Goal: Contribute content: Add original content to the website for others to see

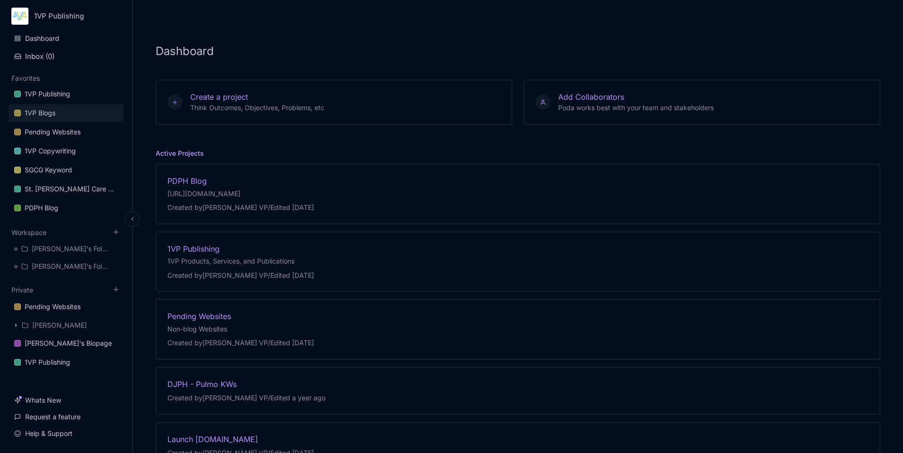
click at [52, 113] on div "1VP Blogs" at bounding box center [40, 112] width 31 height 11
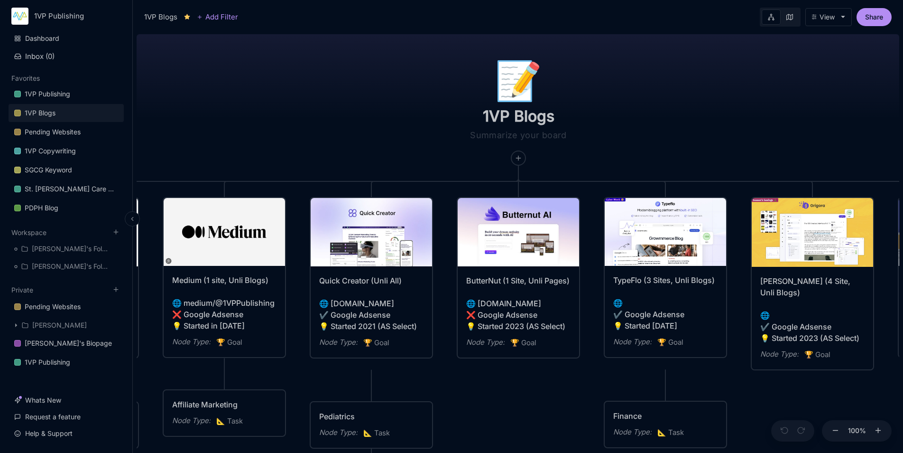
click at [132, 218] on polyline at bounding box center [131, 218] width 1 height 3
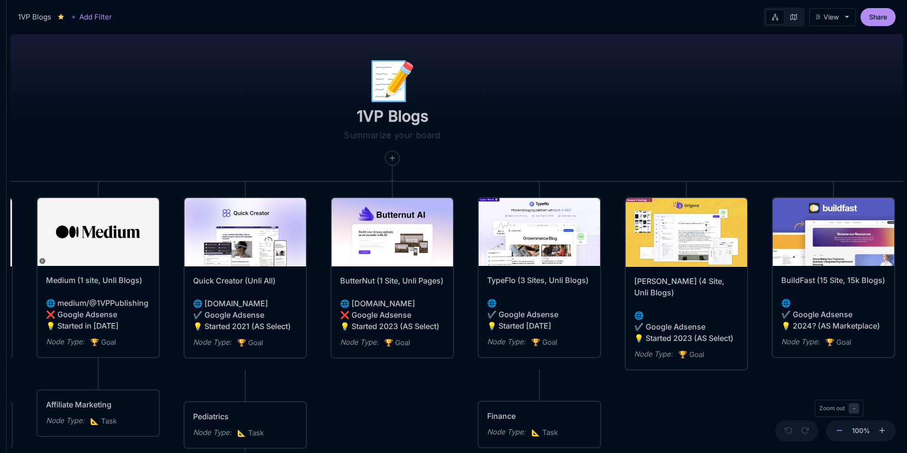
click at [841, 430] on line at bounding box center [839, 430] width 5 height 0
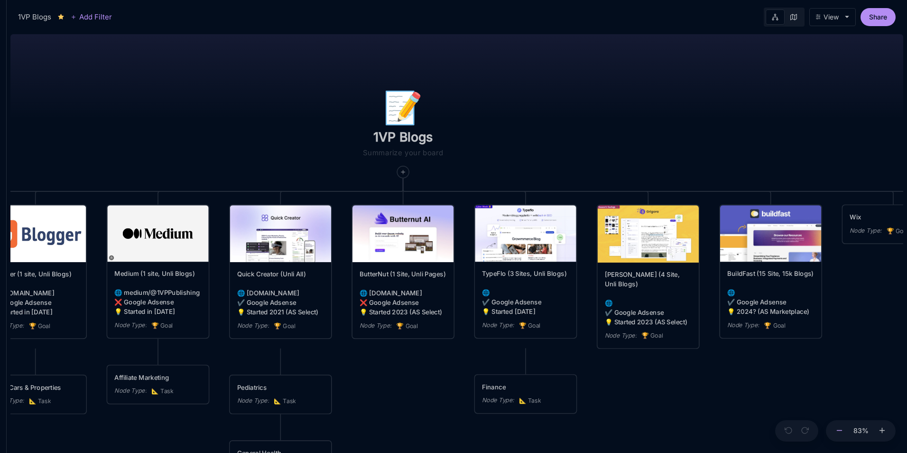
click at [841, 430] on line at bounding box center [839, 430] width 5 height 0
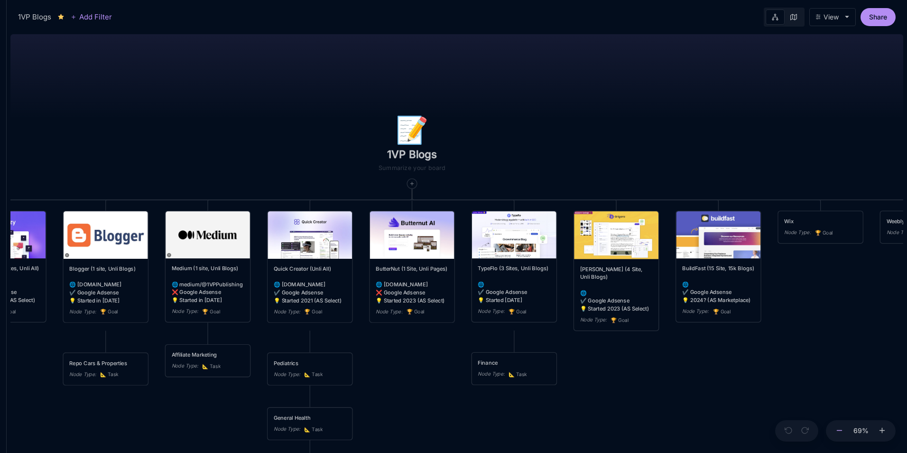
click at [841, 430] on line at bounding box center [839, 430] width 5 height 0
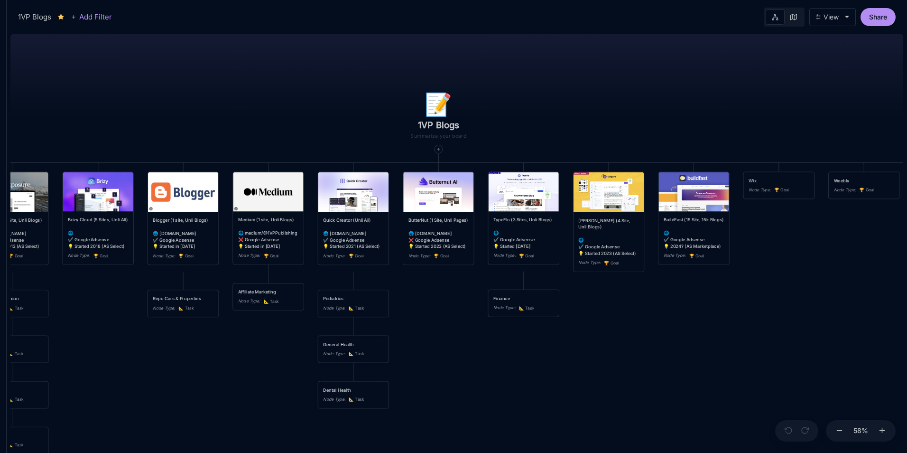
drag, startPoint x: 597, startPoint y: 343, endPoint x: 616, endPoint y: 298, distance: 48.0
click at [616, 298] on div "📝 1VP Blogs Webstarts (Unli All) 🌐 [DOMAIN_NAME][URL] ✔️ Google Adsense 💡 Start…" at bounding box center [456, 241] width 893 height 422
click at [839, 428] on icon at bounding box center [839, 430] width 9 height 9
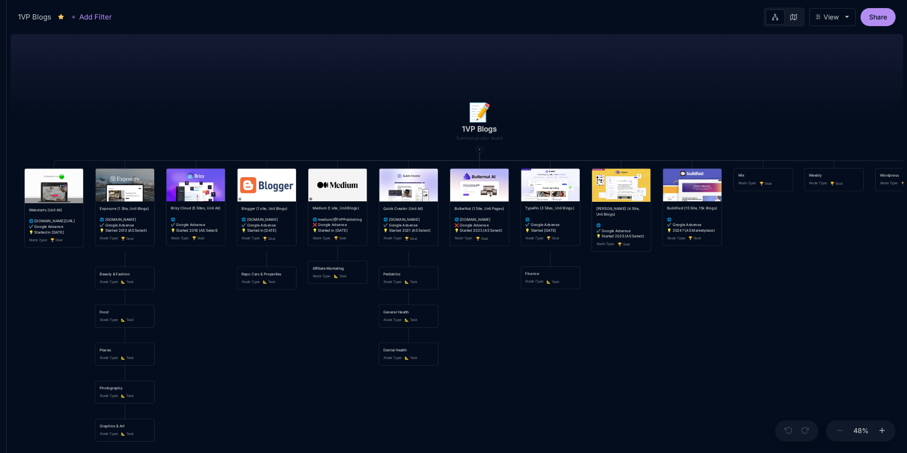
drag, startPoint x: 548, startPoint y: 329, endPoint x: 586, endPoint y: 314, distance: 40.9
click at [586, 314] on div "📝 1VP Blogs Webstarts (Unli All) 🌐 [DOMAIN_NAME][URL] ✔️ Google Adsense 💡 Start…" at bounding box center [456, 241] width 893 height 422
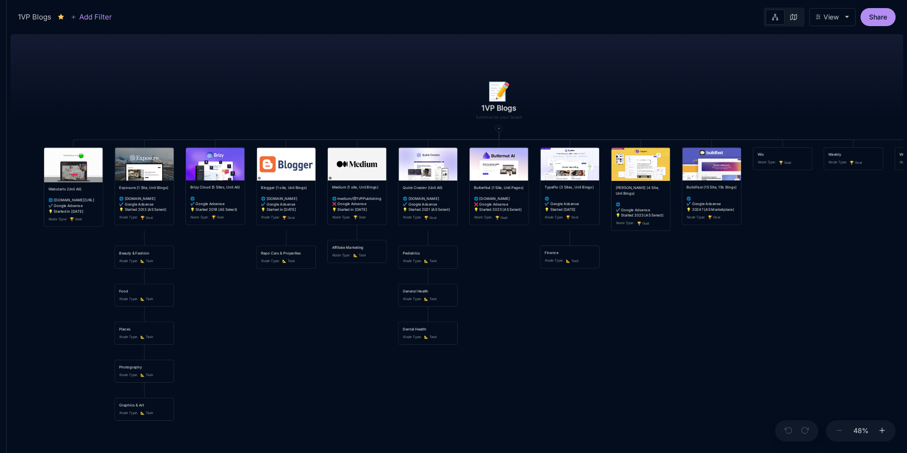
drag, startPoint x: 622, startPoint y: 325, endPoint x: 641, endPoint y: 304, distance: 28.5
click at [641, 304] on div "📝 1VP Blogs Webstarts (Unli All) 🌐 [DOMAIN_NAME][URL] ✔️ Google Adsense 💡 Start…" at bounding box center [456, 241] width 893 height 422
click at [887, 429] on button at bounding box center [882, 431] width 12 height 22
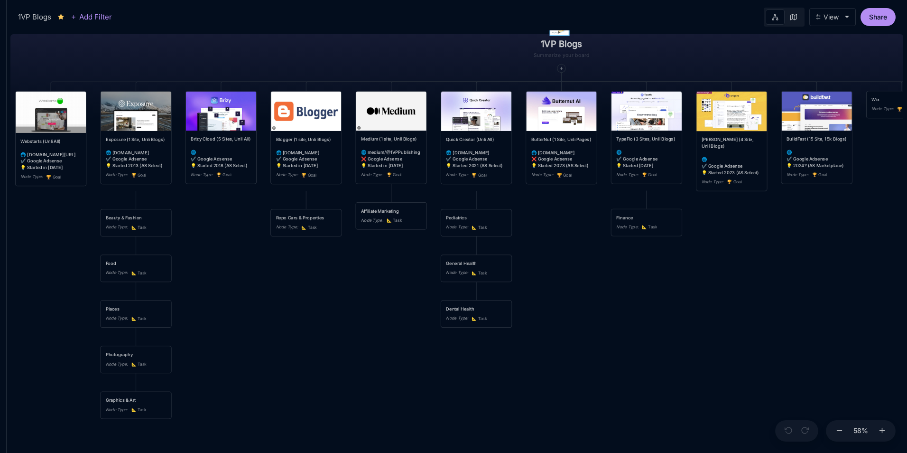
drag, startPoint x: 792, startPoint y: 359, endPoint x: 846, endPoint y: 321, distance: 65.8
click at [846, 321] on div "📝 1VP Blogs Webstarts (Unli All) 🌐 [DOMAIN_NAME][URL] ✔️ Google Adsense 💡 Start…" at bounding box center [456, 241] width 893 height 422
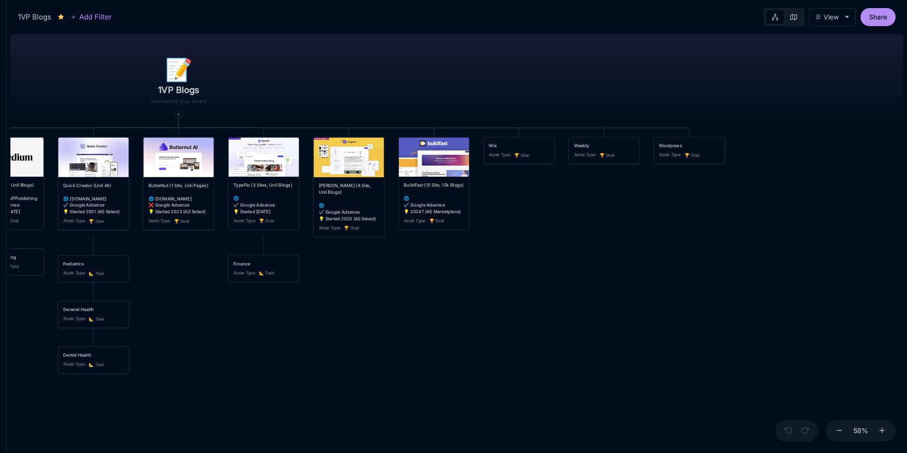
drag, startPoint x: 707, startPoint y: 269, endPoint x: 324, endPoint y: 315, distance: 385.6
click at [324, 315] on div "📝 1VP Blogs Webstarts (Unli All) 🌐 [DOMAIN_NAME][URL] ✔️ Google Adsense 💡 Start…" at bounding box center [456, 241] width 893 height 422
click at [605, 144] on div "Weebly" at bounding box center [604, 145] width 60 height 7
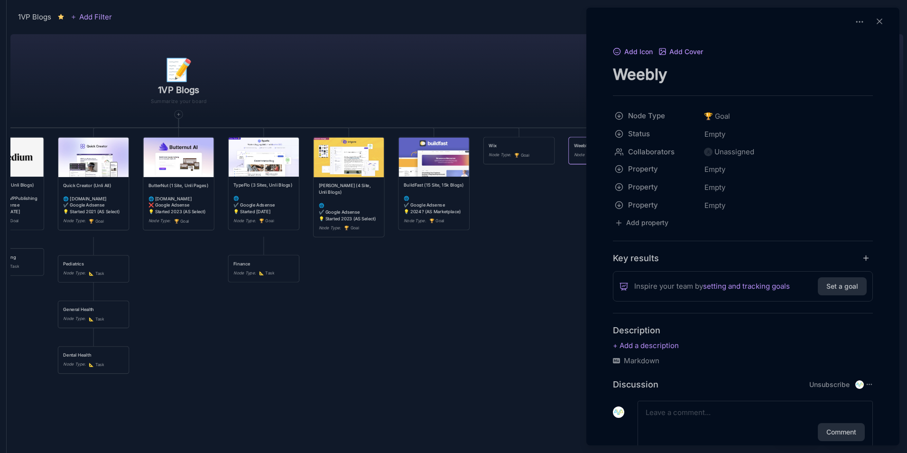
click at [538, 84] on div at bounding box center [453, 226] width 907 height 453
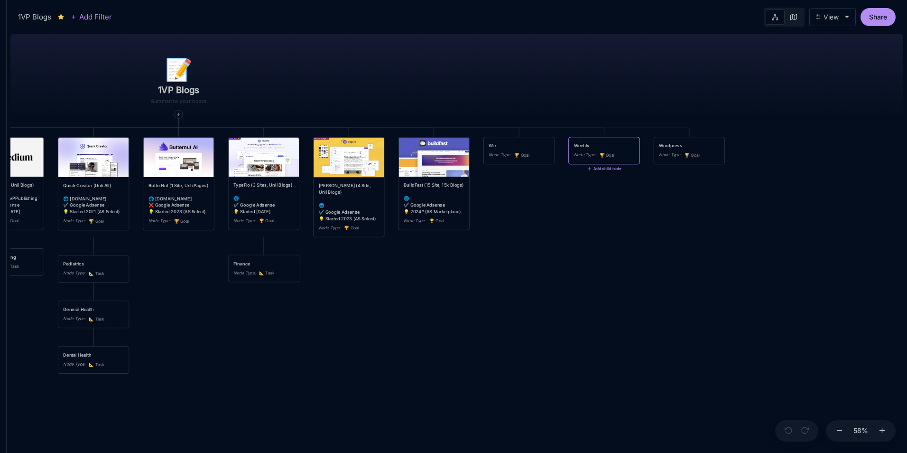
click at [607, 152] on div "🏆 Goal" at bounding box center [607, 155] width 15 height 7
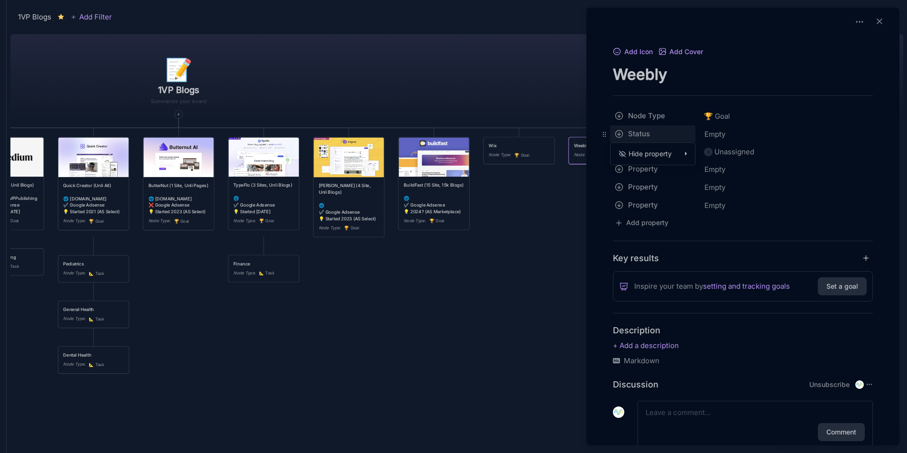
click at [649, 134] on html "1VP Blogs Add Filter View Share 📝 1VP Blogs Webstarts (Unli All) 🌐 [DOMAIN_NAME…" at bounding box center [453, 226] width 907 height 453
click at [700, 77] on html "1VP Blogs Add Filter View Share 📝 1VP Blogs Webstarts (Unli All) 🌐 [DOMAIN_NAME…" at bounding box center [453, 226] width 907 height 453
click at [568, 170] on div at bounding box center [453, 226] width 907 height 453
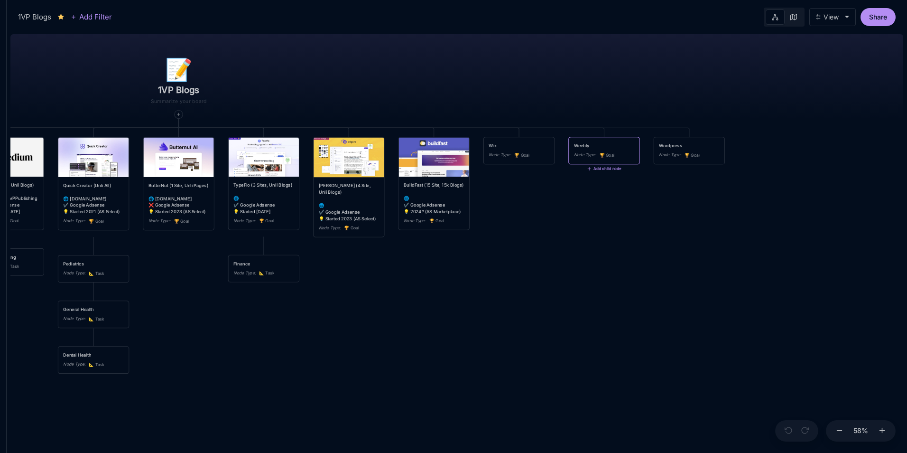
click at [582, 160] on div "Weebly Node Type : 🏆 Goal" at bounding box center [604, 151] width 70 height 27
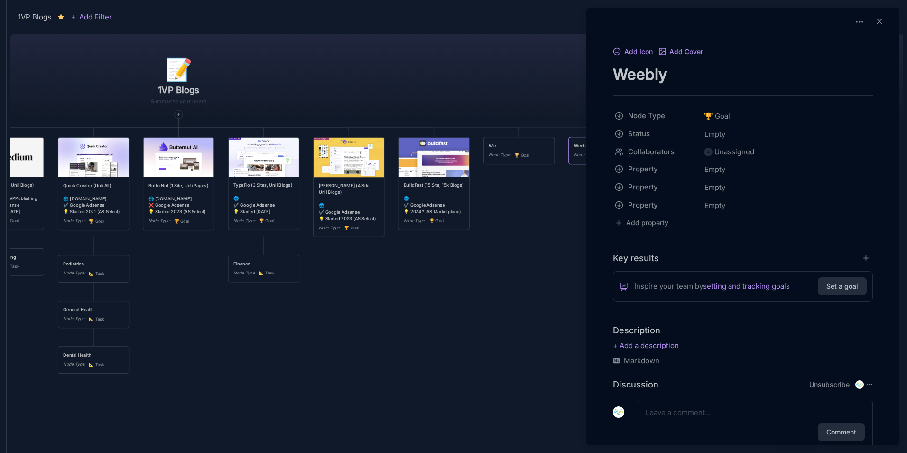
click at [690, 82] on textarea "Weebly" at bounding box center [743, 74] width 260 height 19
click at [670, 346] on p at bounding box center [743, 345] width 260 height 11
drag, startPoint x: 728, startPoint y: 349, endPoint x: 628, endPoint y: 344, distance: 99.8
click at [628, 344] on p "🌐 [DOMAIN_NAME]" at bounding box center [743, 351] width 260 height 23
click at [627, 362] on p "🌐 [DOMAIN_NAME]" at bounding box center [743, 351] width 260 height 23
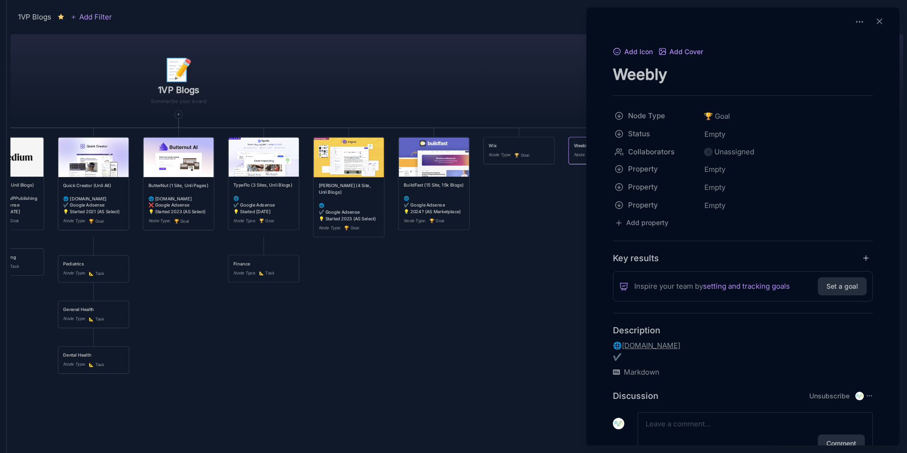
click at [658, 359] on p "🌐 [DOMAIN_NAME] ✔️" at bounding box center [743, 351] width 260 height 23
click at [676, 363] on div "Markdown" at bounding box center [743, 360] width 260 height 11
click at [656, 342] on p "🌐" at bounding box center [743, 345] width 260 height 11
click at [694, 66] on textarea "Weebly" at bounding box center [743, 74] width 260 height 19
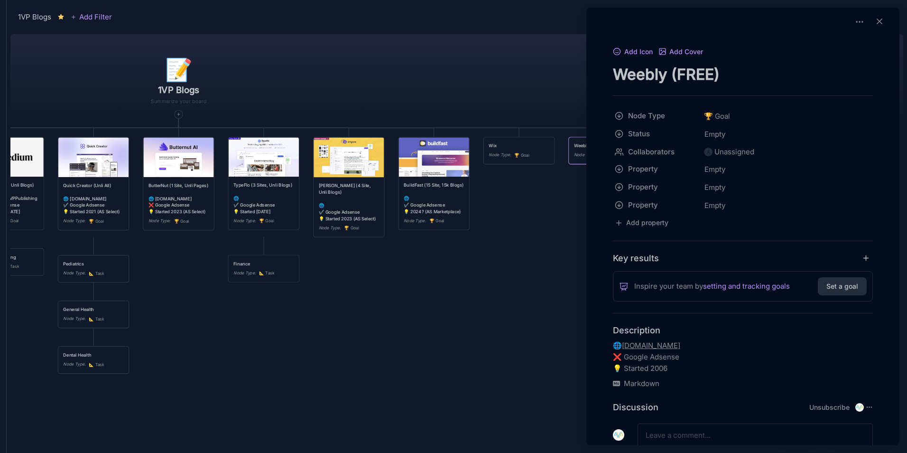
type textarea "Weebly (FREE)"
click at [556, 314] on div at bounding box center [453, 226] width 907 height 453
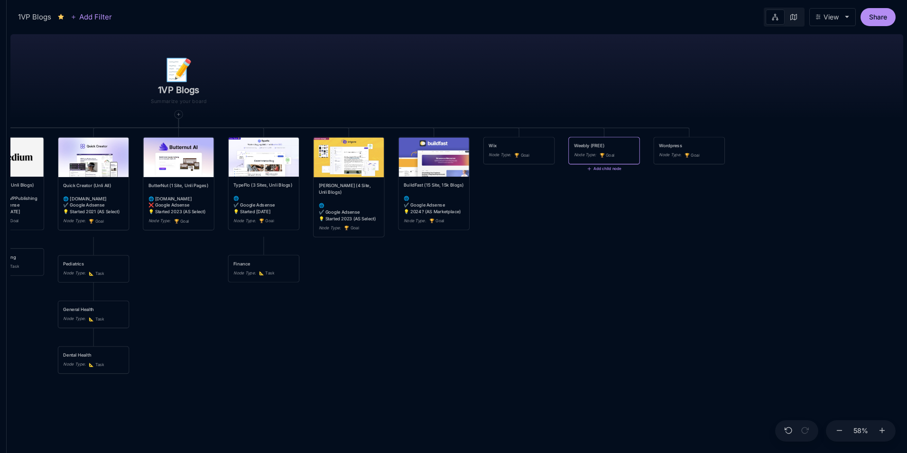
click at [599, 150] on div "Weebly (FREE) Node Type : 🏆 Goal" at bounding box center [604, 150] width 60 height 17
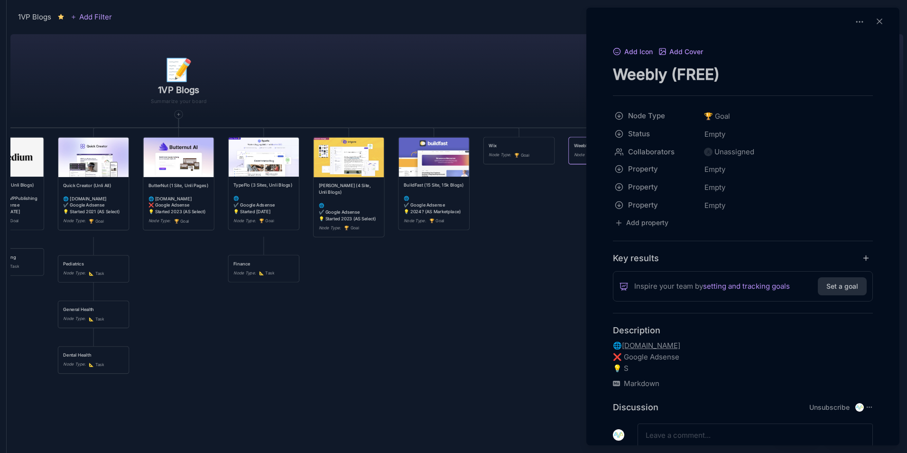
click at [462, 195] on div at bounding box center [453, 226] width 907 height 453
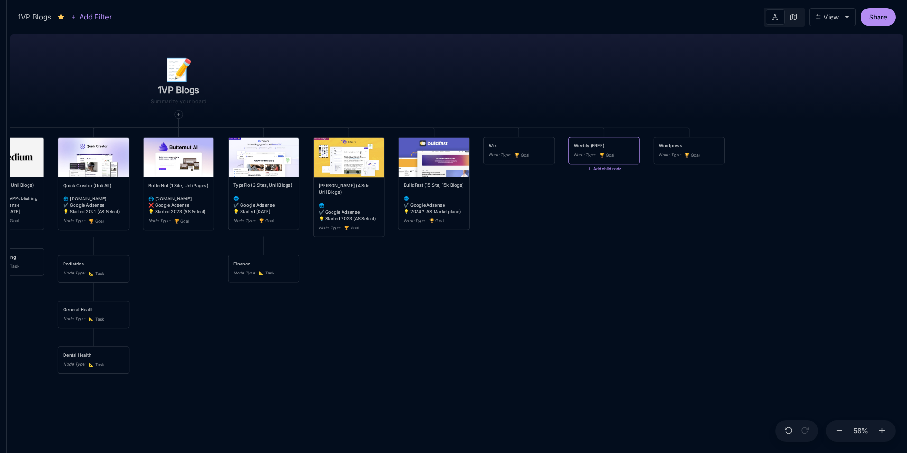
click at [443, 198] on div "BuildFast (15 Site, 15k Blogs) 🌐 ✔️ Google Adsense 💡 2024? (AS Marketplace)" at bounding box center [434, 198] width 60 height 33
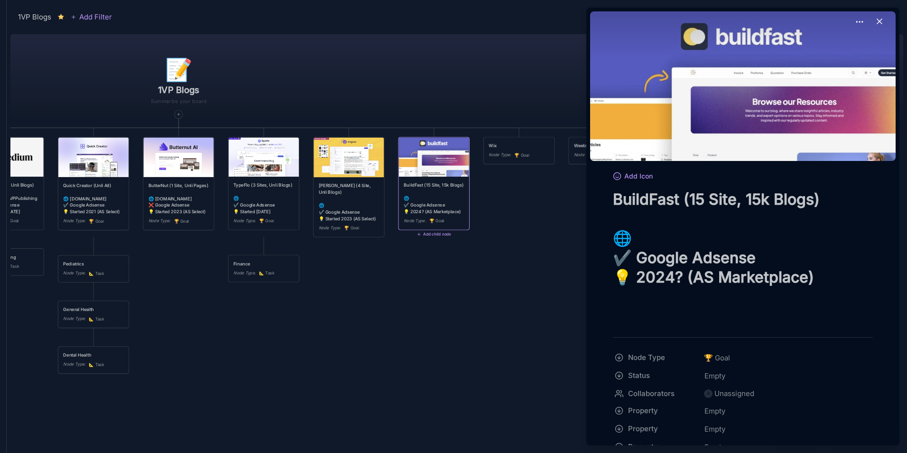
click at [499, 107] on div at bounding box center [453, 226] width 907 height 453
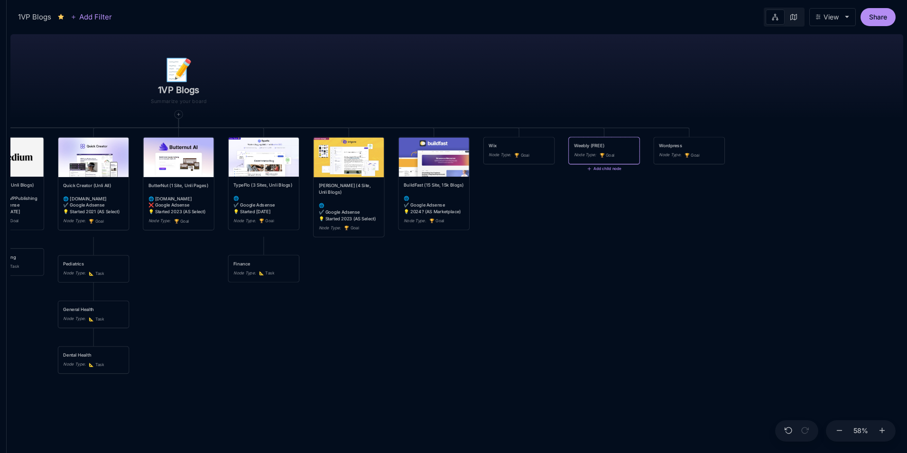
click at [614, 155] on span "🏆 Goal" at bounding box center [607, 155] width 15 height 7
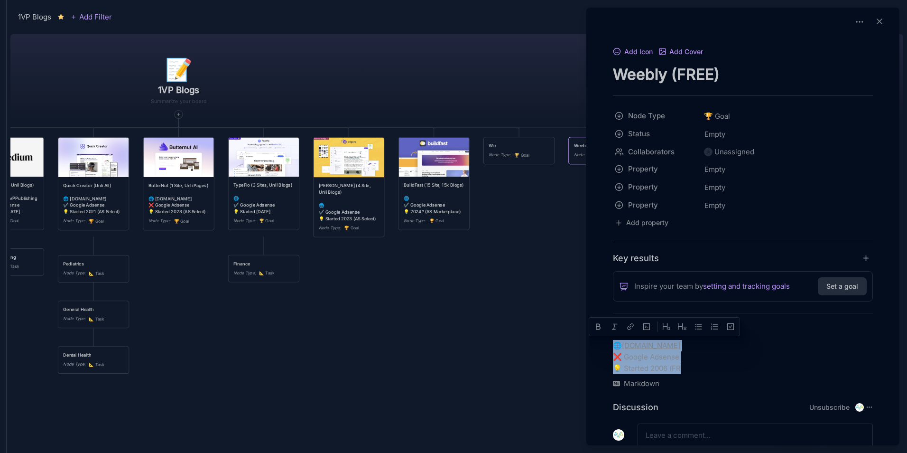
drag, startPoint x: 701, startPoint y: 367, endPoint x: 615, endPoint y: 346, distance: 88.8
click at [615, 346] on p "🌐 [DOMAIN_NAME] ❌ Google Adsense 💡 Started 2006 (FR" at bounding box center [743, 357] width 260 height 34
copy p "🌐 [DOMAIN_NAME] ❌ Google Adsense 💡 Started 2006 (FR"
click at [733, 77] on textarea "Weebly (FREE)" at bounding box center [743, 74] width 260 height 19
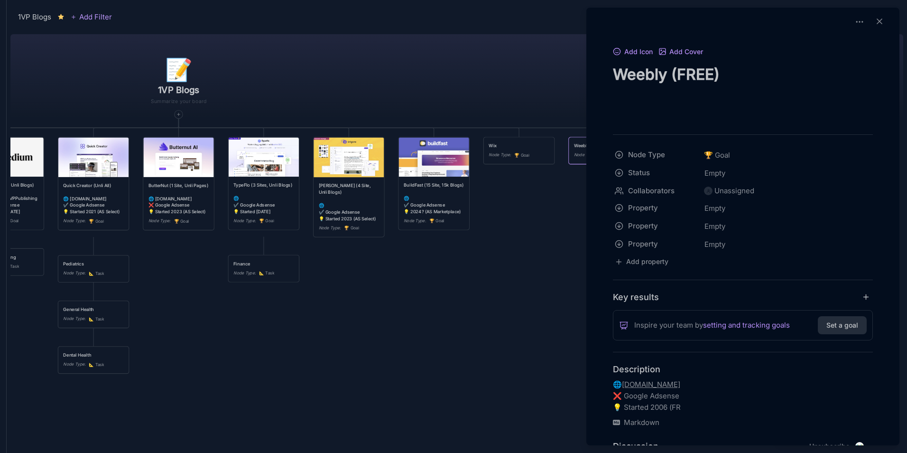
paste textarea "🌐 [DOMAIN_NAME] ❌ Google Adsense 💡 Started 2006 (FR"
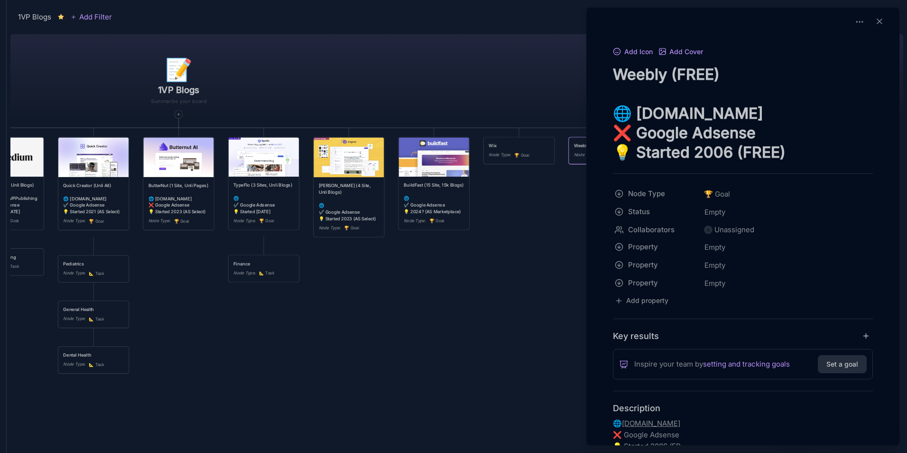
type textarea "Weebly (FREE) 🌐 [DOMAIN_NAME] ❌ Google Adsense 💡 Started 2006 (FREE)"
click at [515, 270] on div at bounding box center [453, 226] width 907 height 453
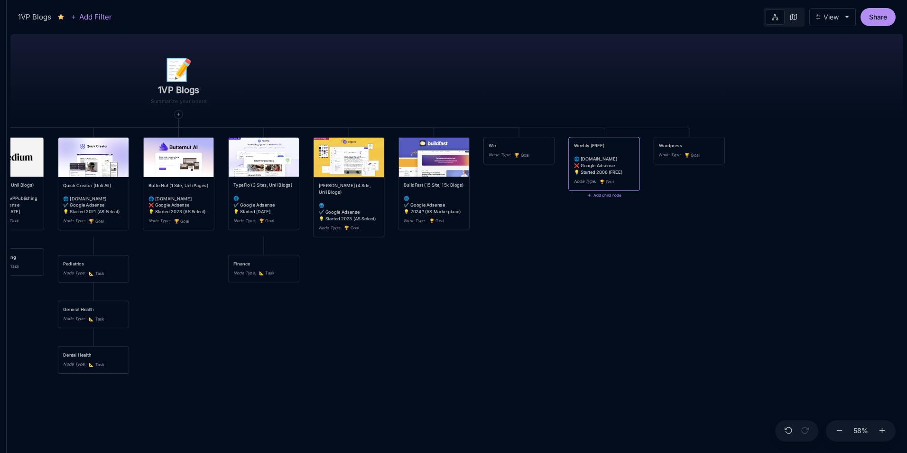
click at [593, 168] on div "Weebly (FREE) 🌐 [DOMAIN_NAME] ❌ Google Adsense 💡 Started 2006 (FREE)" at bounding box center [604, 158] width 60 height 33
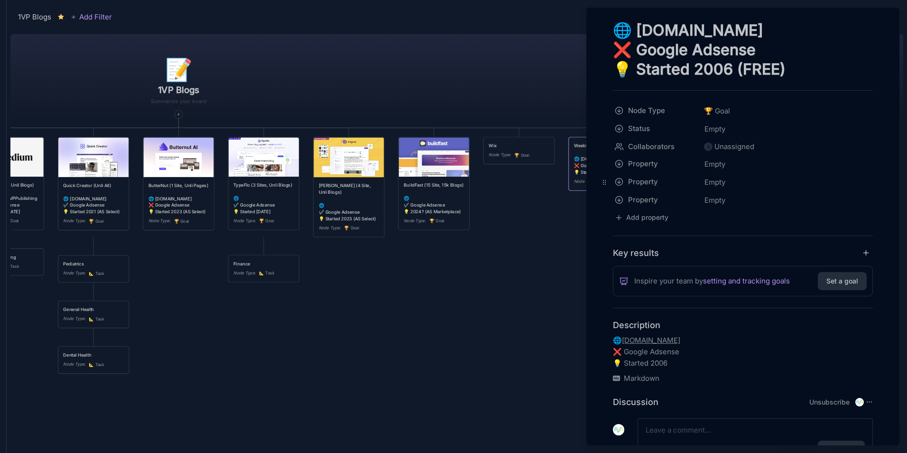
scroll to position [95, 0]
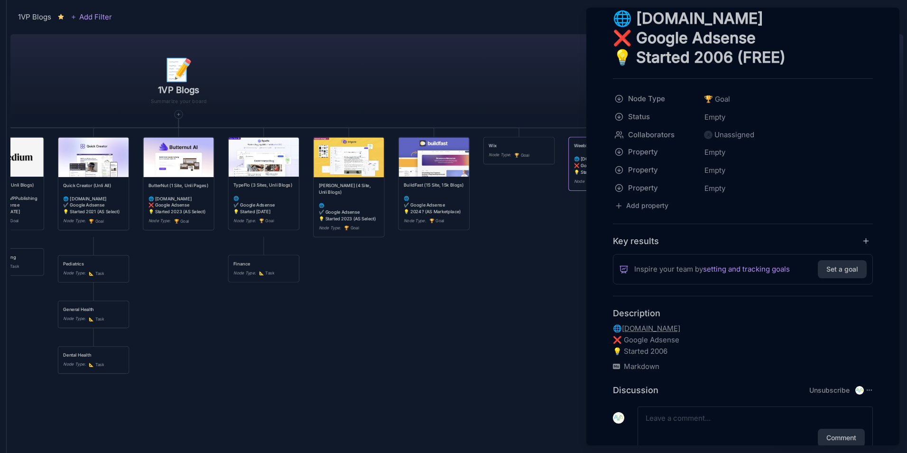
click at [680, 329] on link "[DOMAIN_NAME]" at bounding box center [651, 328] width 58 height 9
click at [745, 333] on p "🌐 [DOMAIN_NAME] ❌ Google Adsense 💡 Started 2006" at bounding box center [743, 340] width 260 height 34
click at [680, 329] on link "[DOMAIN_NAME]" at bounding box center [651, 328] width 58 height 9
click at [783, 328] on p "🌐 [DOMAIN_NAME] ❌ Google Adsense 💡 Started 2006" at bounding box center [743, 340] width 260 height 34
click at [759, 332] on p "🌐 [DOMAIN_NAME] ❌ Google Adsense 💡 Started 2006" at bounding box center [743, 340] width 260 height 34
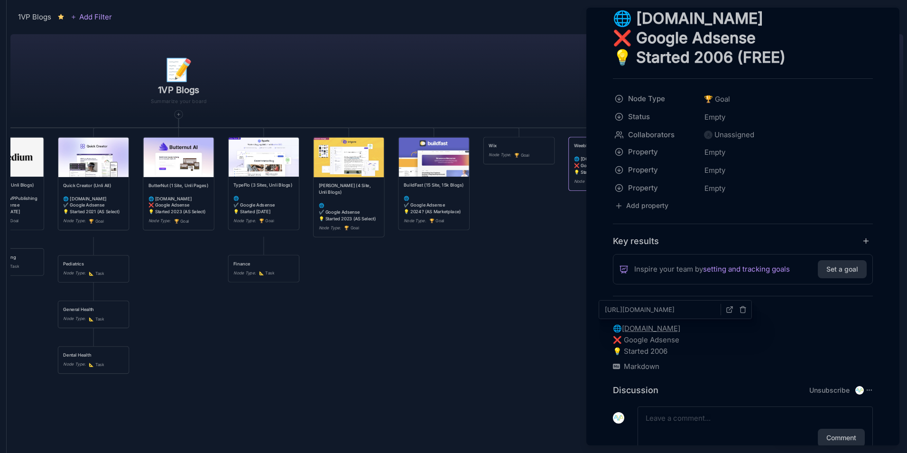
click at [750, 332] on p "🌐 [DOMAIN_NAME] ❌ Google Adsense 💡 Started 2006" at bounding box center [743, 340] width 260 height 34
click at [690, 321] on div "Description 🌐 [DOMAIN_NAME] ❌ Google Adsense 💡 Started 2006 Markdown [URL][DOMA…" at bounding box center [743, 339] width 260 height 64
drag, startPoint x: 690, startPoint y: 321, endPoint x: 691, endPoint y: 335, distance: 14.3
click at [691, 335] on p "🌐 [DOMAIN_NAME] ❌ Google Adsense 💡 Started 2006" at bounding box center [743, 340] width 260 height 34
click at [480, 307] on div at bounding box center [453, 226] width 907 height 453
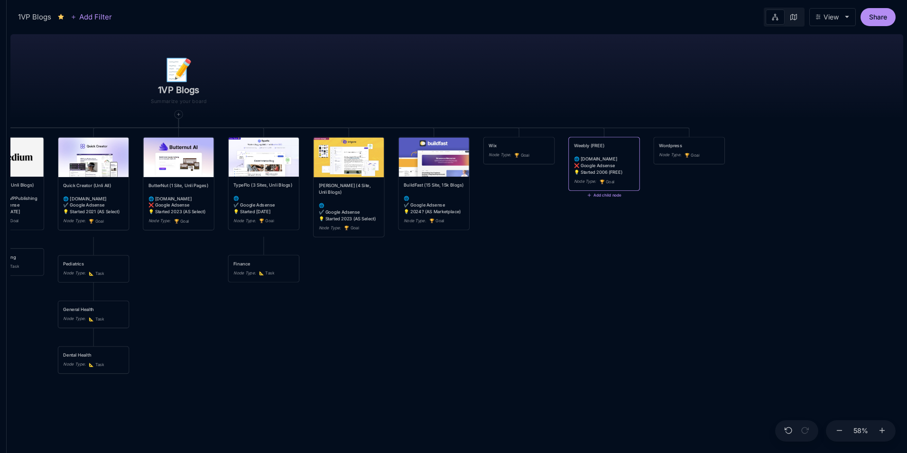
click at [617, 174] on div "Weebly (FREE) 🌐 [DOMAIN_NAME] ❌ Google Adsense 💡 Started 2006 (FREE)" at bounding box center [604, 158] width 60 height 33
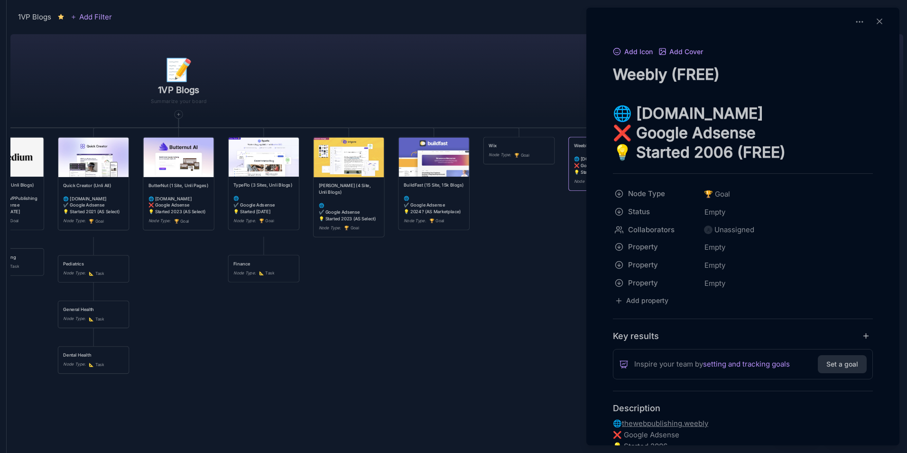
click at [747, 424] on p "🌐 thewebpublishing.weebly ❌ Google Adsense 💡 Started 2006" at bounding box center [743, 435] width 260 height 34
click at [745, 432] on p "🌐 thewebpublishing.weebly ❌ Google Adsense 💡 Started 2006" at bounding box center [743, 435] width 260 height 34
click at [863, 118] on textarea "Weebly (FREE) 🌐 [DOMAIN_NAME] ❌ Google Adsense 💡 Started 2006 (FREE)" at bounding box center [743, 113] width 260 height 97
type textarea "Weebly (FREE) 🌐 thewebpublishing.weebly ❌ Google Adsense 💡 Started 2006 (FREE)"
click at [447, 311] on div at bounding box center [453, 226] width 907 height 453
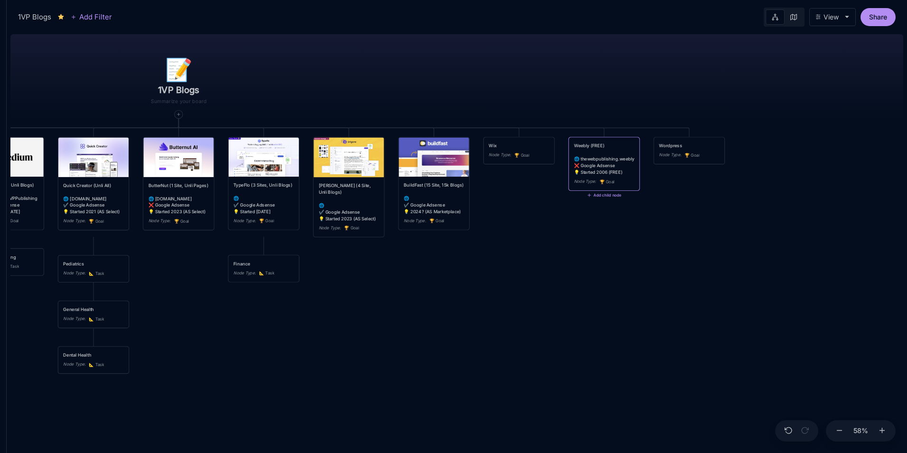
click at [619, 175] on div "Weebly (FREE) 🌐 thewebpublishing.weebly ❌ Google Adsense 💡 Started 2006 (FREE)" at bounding box center [604, 158] width 60 height 33
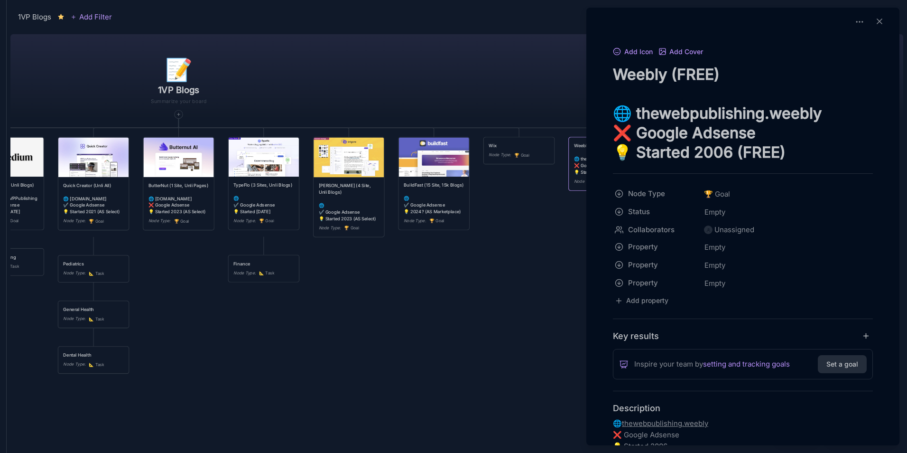
click at [832, 155] on textarea "Weebly (FREE) 🌐 thewebpublishing.weebly ❌ Google Adsense 💡 Started 2006 (FREE)" at bounding box center [743, 113] width 260 height 97
type textarea "Weebly (FREE) 🌐 thewebpublishing.weebly ❌ Google Adsense 💡 Started 2006"
click at [501, 286] on div at bounding box center [453, 226] width 907 height 453
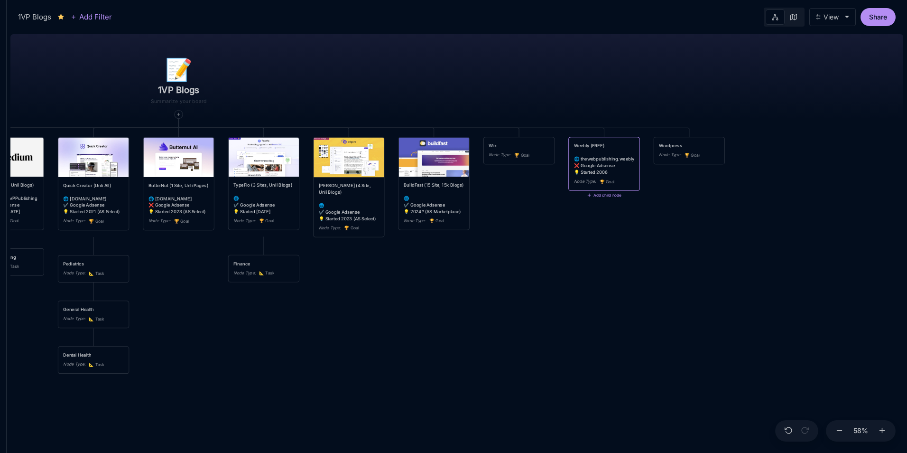
click at [501, 286] on div "📝 1VP Blogs Webstarts (Unli All) 🌐 [DOMAIN_NAME][URL] ✔️ Google Adsense 💡 Start…" at bounding box center [456, 241] width 893 height 422
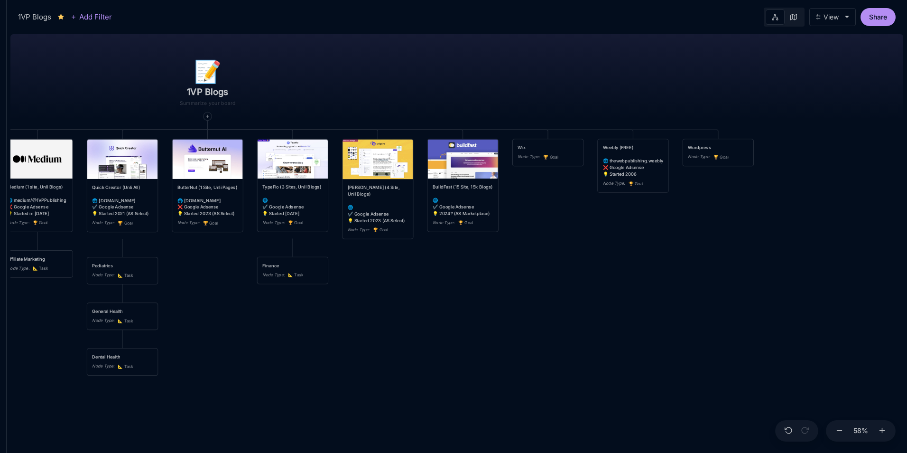
drag, startPoint x: 483, startPoint y: 313, endPoint x: 512, endPoint y: 315, distance: 29.0
click at [512, 315] on div "📝 1VP Blogs Webstarts (Unli All) 🌐 [DOMAIN_NAME][URL] ✔️ Google Adsense 💡 Start…" at bounding box center [456, 241] width 893 height 422
click at [619, 154] on div "Weebly (FREE) 🌐 thewebpublishing.weebly ❌ Google Adsense 💡 Started 2006" at bounding box center [633, 160] width 60 height 33
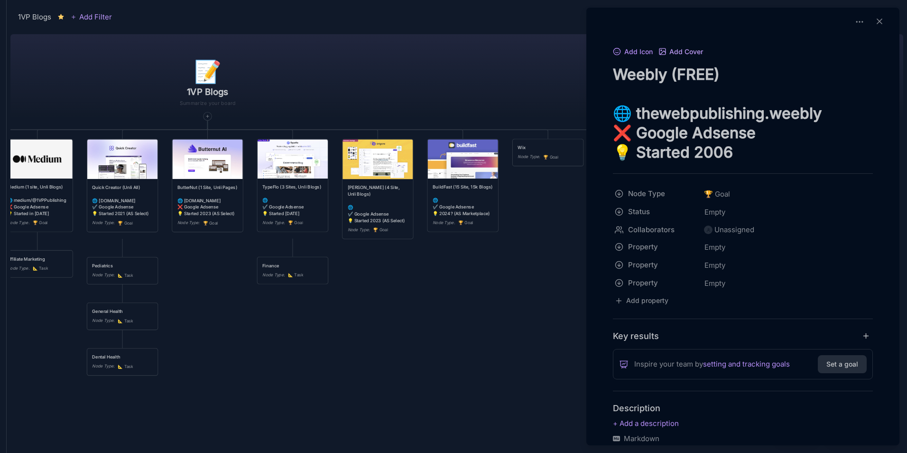
click at [673, 50] on button "Add Cover" at bounding box center [681, 52] width 45 height 9
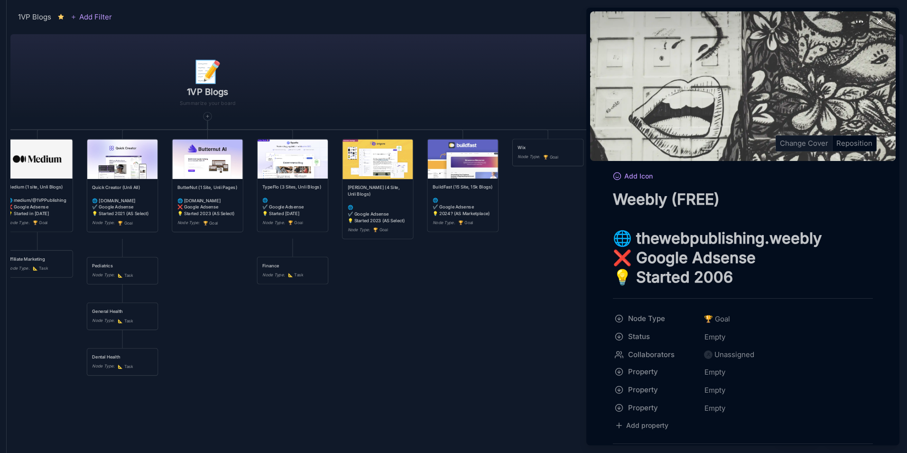
click at [801, 143] on div "Change Cover" at bounding box center [804, 143] width 56 height 15
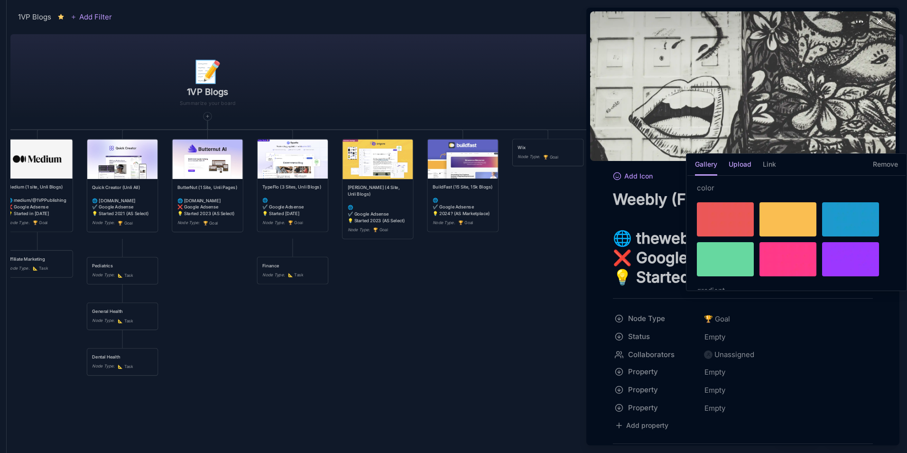
click at [744, 166] on h5 "Upload" at bounding box center [740, 167] width 23 height 17
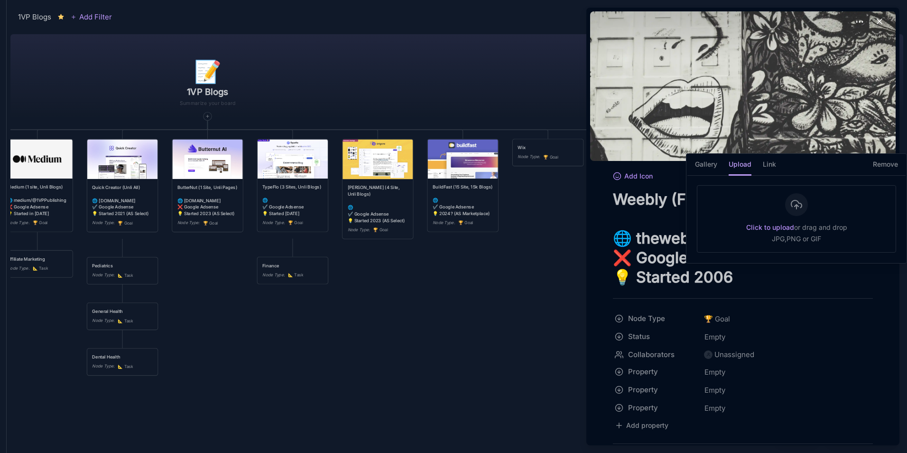
click at [794, 208] on icon at bounding box center [796, 204] width 11 height 11
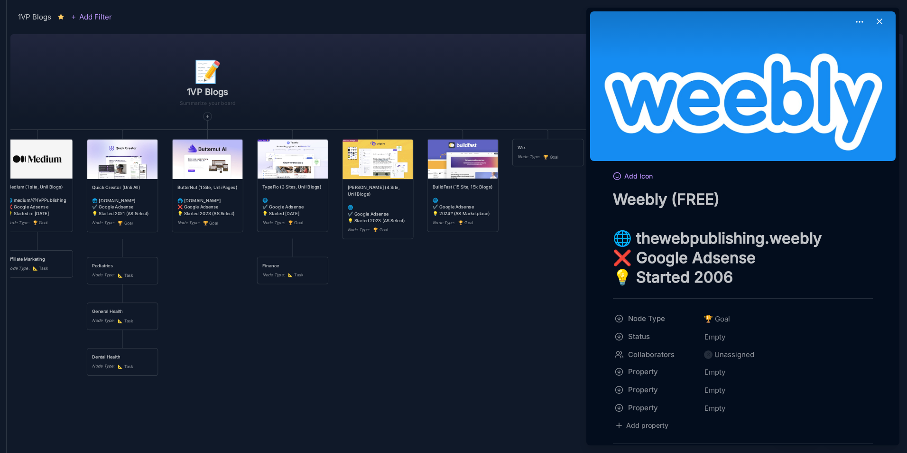
click at [515, 341] on div at bounding box center [453, 226] width 907 height 453
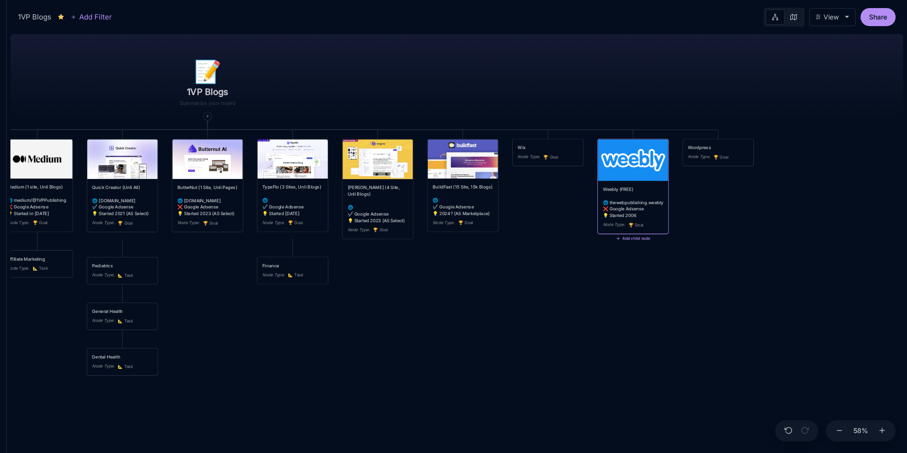
click at [527, 384] on div "📝 1VP Blogs Webstarts (Unli All) 🌐 [DOMAIN_NAME][URL] ✔️ Google Adsense 💡 Start…" at bounding box center [456, 241] width 893 height 422
click at [649, 216] on div "Weebly (FREE) 🌐 thewebpublishing.weebly ❌ Google Adsense 💡 Started 2006" at bounding box center [633, 202] width 60 height 33
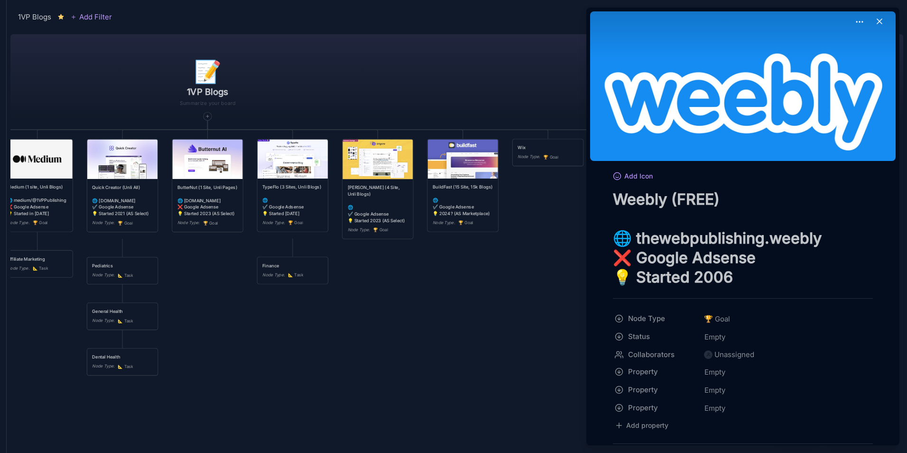
click at [651, 242] on textarea "Weebly (FREE) 🌐 thewebpublishing.weebly ❌ Google Adsense 💡 Started 2006" at bounding box center [743, 237] width 260 height 97
click at [837, 240] on textarea "Weebly (FREE) 🌐 thewebpublishing.weebly ❌ Google Adsense 💡 Started 2006" at bounding box center [743, 237] width 260 height 97
click at [497, 305] on div at bounding box center [453, 226] width 907 height 453
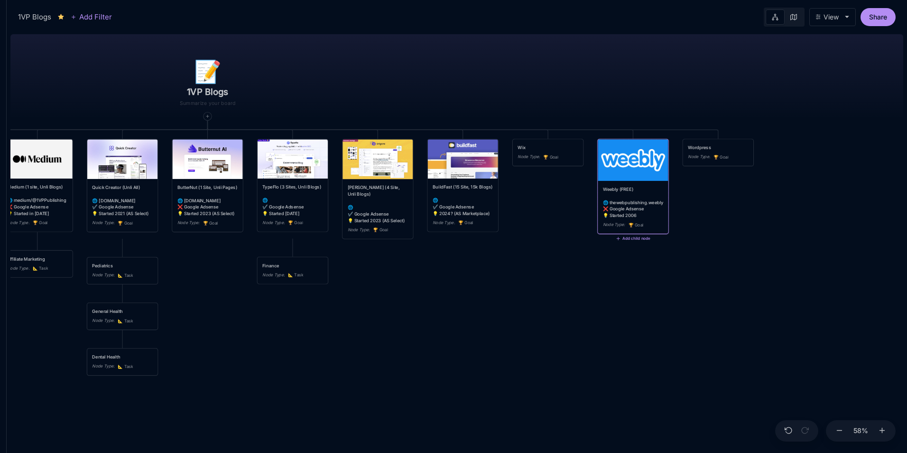
click at [615, 218] on div "Weebly (FREE) 🌐 thewebpublishing.weebly ❌ Google Adsense 💡 Started 2006" at bounding box center [633, 202] width 60 height 33
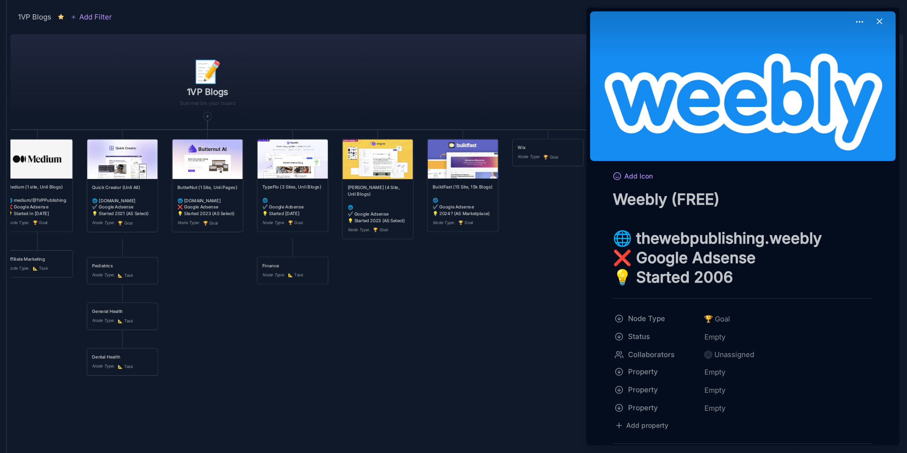
click at [641, 236] on textarea "Weebly (FREE) 🌐 thewebpublishing.weebly ❌ Google Adsense 💡 Started 2006" at bounding box center [743, 237] width 260 height 97
type textarea "Weebly (FREE) [DOMAIN_NAME] ❌ Google Adsense 💡 Started 2006"
click at [536, 347] on div at bounding box center [453, 226] width 907 height 453
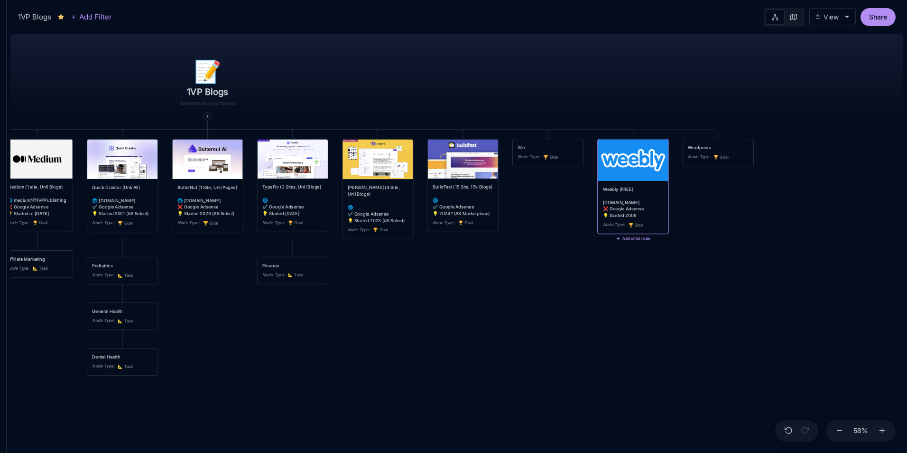
click at [553, 144] on div "Wix" at bounding box center [548, 147] width 60 height 7
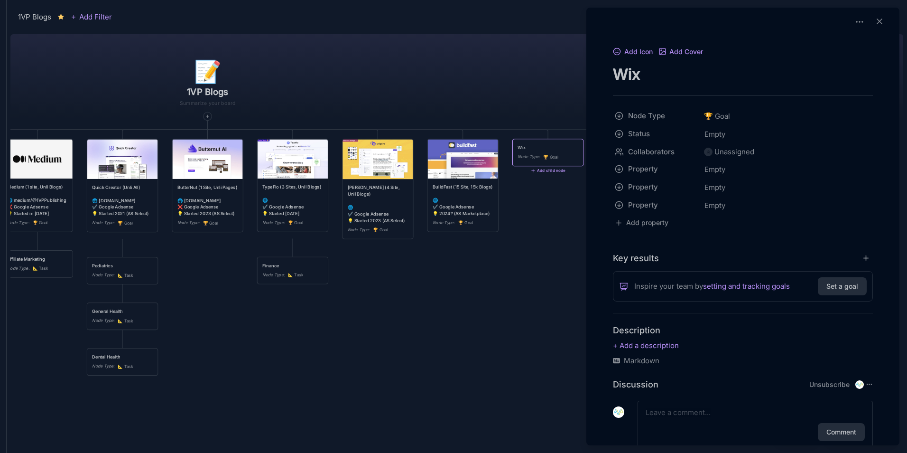
click at [657, 77] on textarea "Wix" at bounding box center [743, 74] width 260 height 19
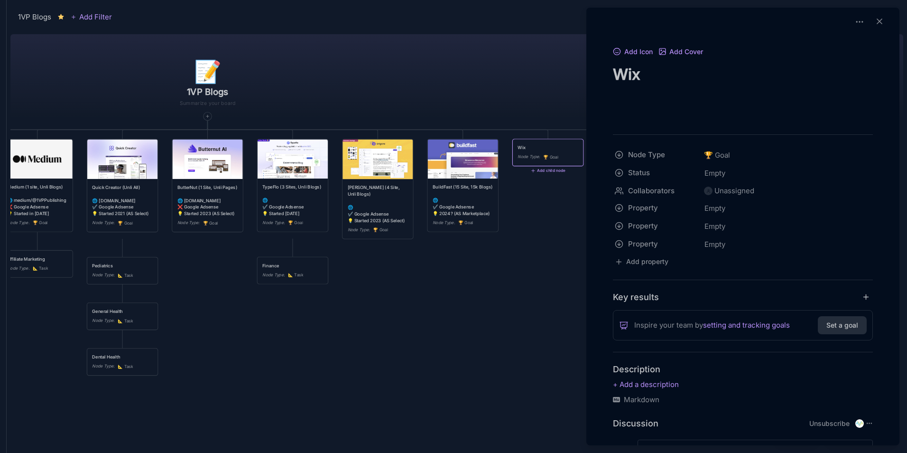
paste textarea "[DOMAIN_NAME]"
click at [657, 77] on textarea "Wix [DOMAIN_NAME]" at bounding box center [743, 94] width 260 height 58
type textarea "Wix (FREE) [DOMAIN_NAME]"
click at [539, 355] on div at bounding box center [453, 226] width 907 height 453
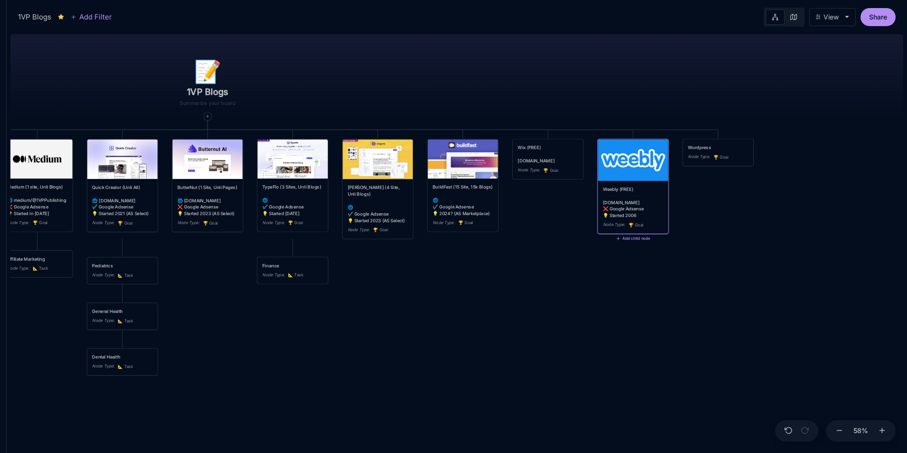
click at [628, 203] on div "Weebly (FREE) [DOMAIN_NAME] ❌ Google Adsense 💡 Started 2006" at bounding box center [633, 202] width 60 height 33
click at [626, 168] on img at bounding box center [633, 160] width 70 height 42
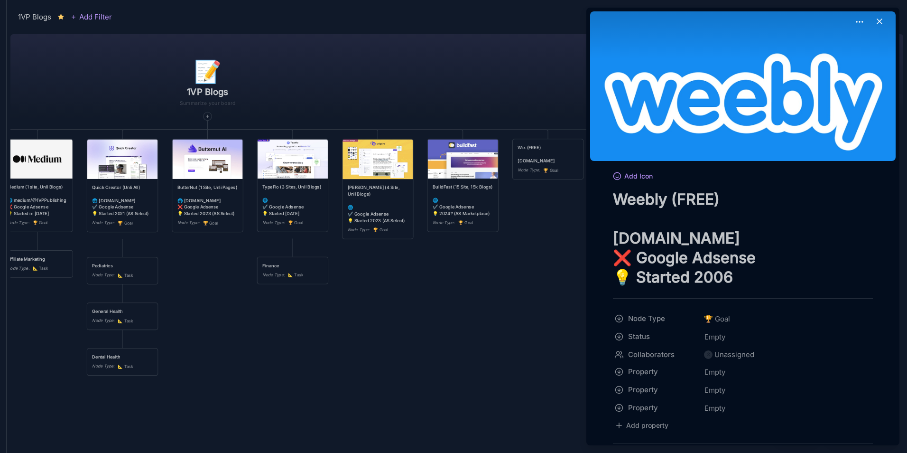
drag, startPoint x: 757, startPoint y: 277, endPoint x: 617, endPoint y: 260, distance: 140.5
click at [617, 260] on textarea "Weebly (FREE) [DOMAIN_NAME] ❌ Google Adsense 💡 Started 2006" at bounding box center [743, 237] width 260 height 97
click at [561, 155] on div at bounding box center [453, 226] width 907 height 453
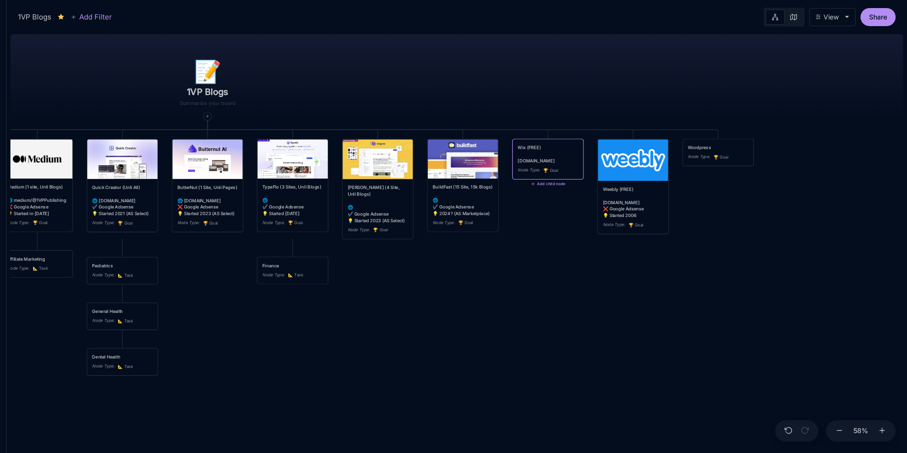
click at [566, 148] on div "Wix (FREE) [DOMAIN_NAME]" at bounding box center [548, 154] width 60 height 20
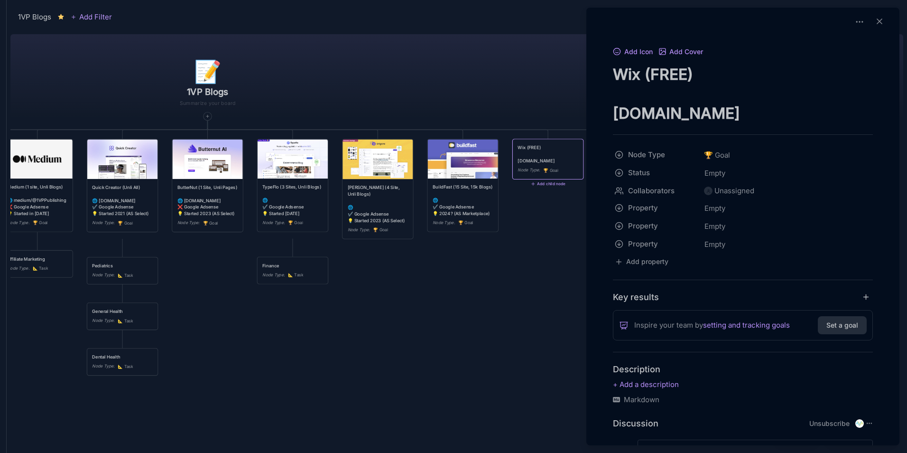
click at [871, 110] on div "Add Icon Add Cover Wix (FREE) [DOMAIN_NAME] Node Type 🏆 Goal Status Empty Colla…" at bounding box center [743, 277] width 306 height 463
click at [859, 115] on textarea "Wix (FREE) [DOMAIN_NAME]" at bounding box center [743, 94] width 260 height 58
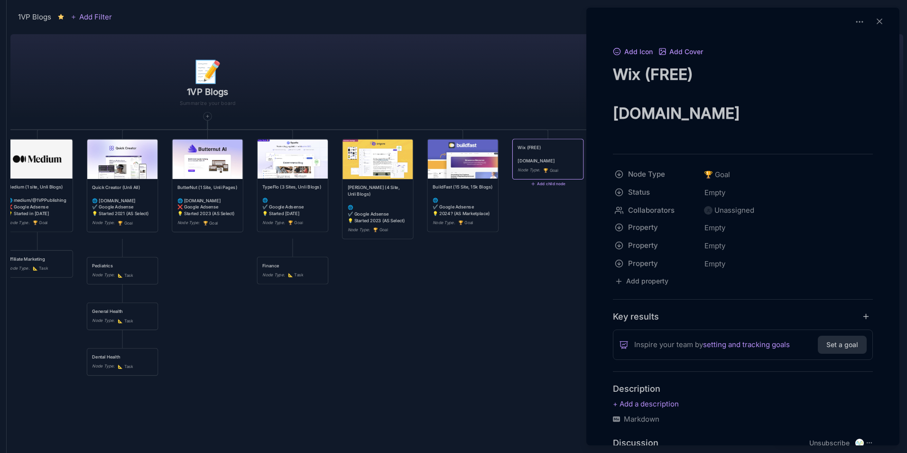
paste textarea "❌ Google Adsense 💡 Started 2006"
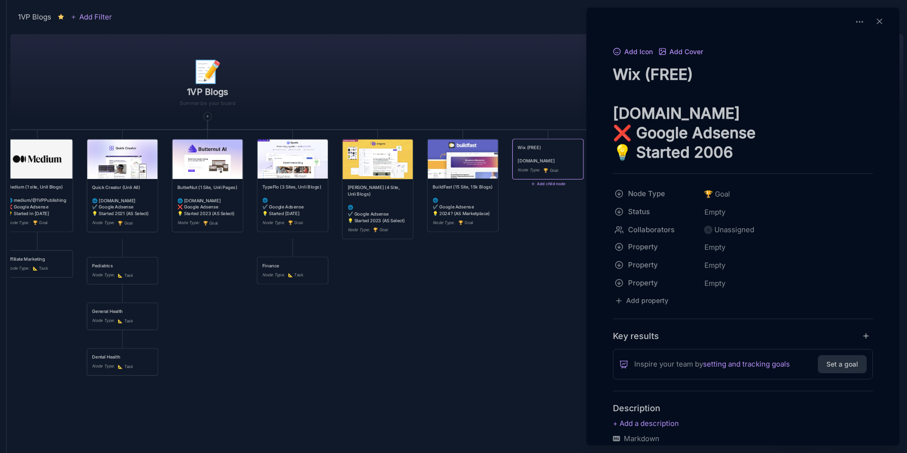
type textarea "Wix (FREE) [DOMAIN_NAME] ❌ Google Adsense 💡 Started 2006"
click at [533, 312] on div at bounding box center [453, 226] width 907 height 453
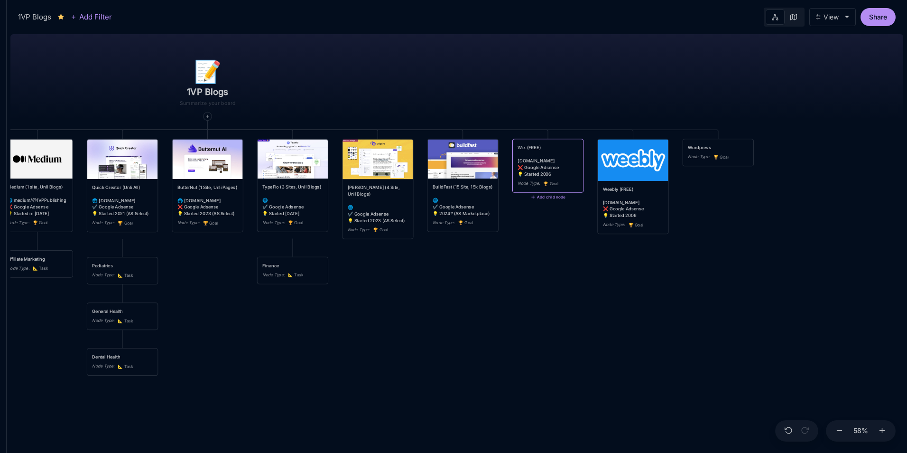
click at [559, 146] on div "Wix (FREE) [DOMAIN_NAME] ❌ Google Adsense 💡 Started 2006" at bounding box center [548, 160] width 60 height 33
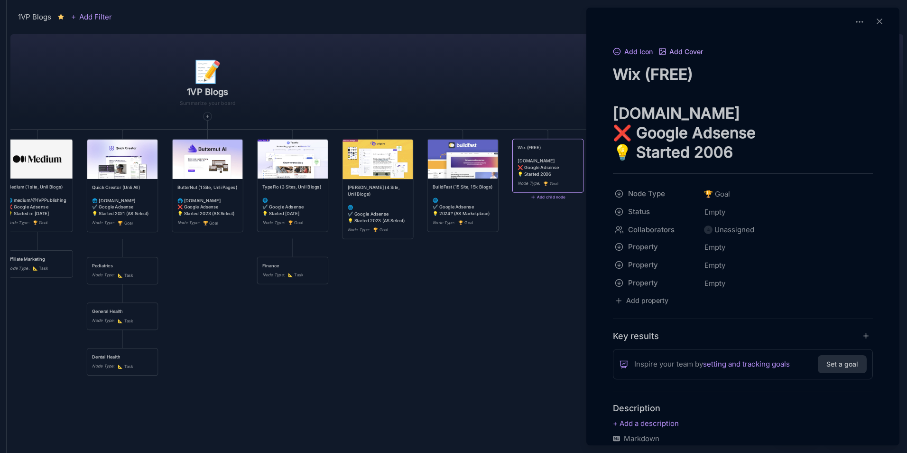
click at [682, 49] on button "Add Cover" at bounding box center [681, 52] width 45 height 9
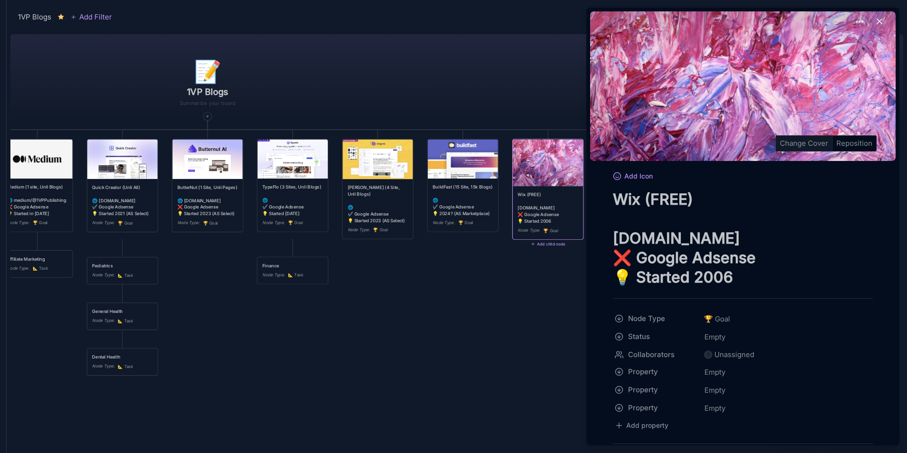
click at [800, 144] on div "Change Cover" at bounding box center [804, 143] width 56 height 15
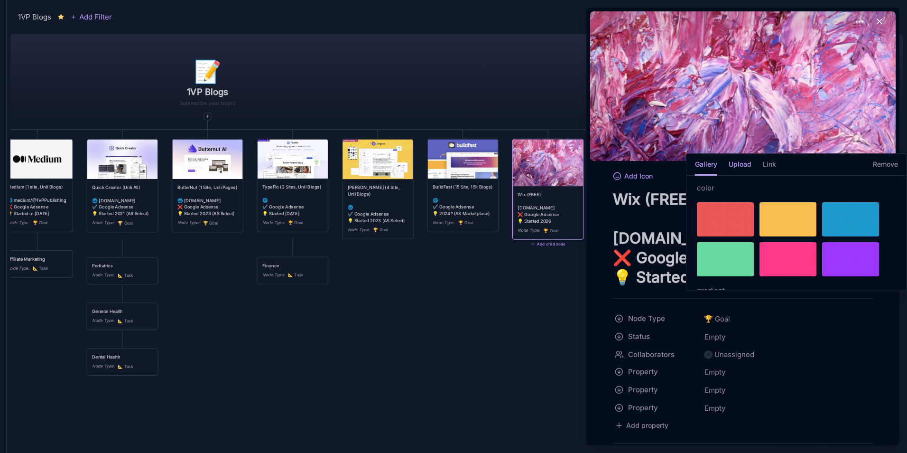
click at [744, 169] on h5 "Upload" at bounding box center [740, 167] width 23 height 17
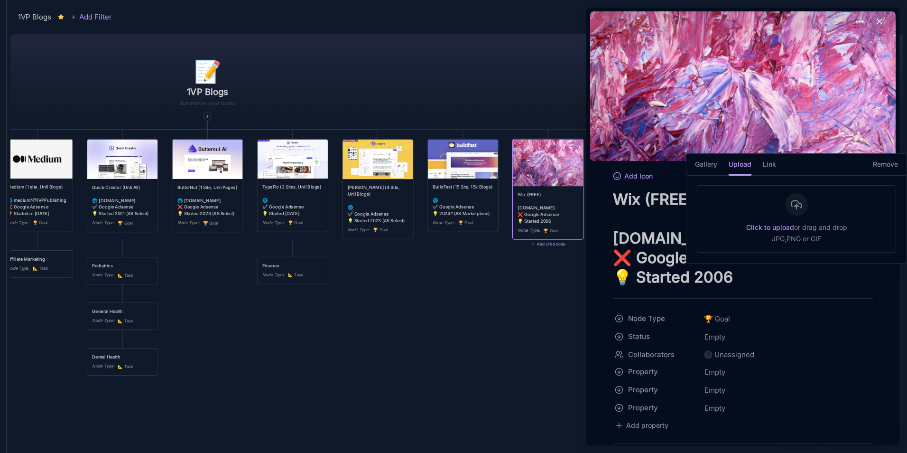
click at [789, 217] on div "Click to upload or drag and drop JPG,PNG or GIF" at bounding box center [796, 218] width 199 height 67
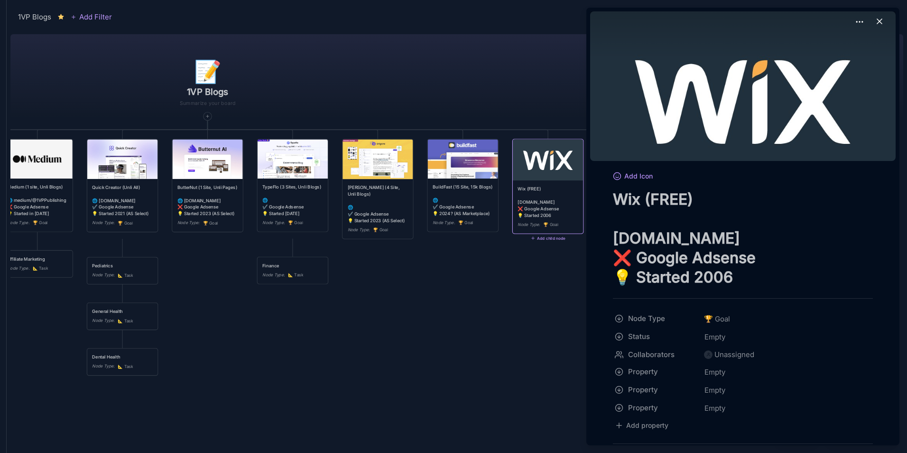
click at [876, 19] on icon at bounding box center [879, 21] width 9 height 9
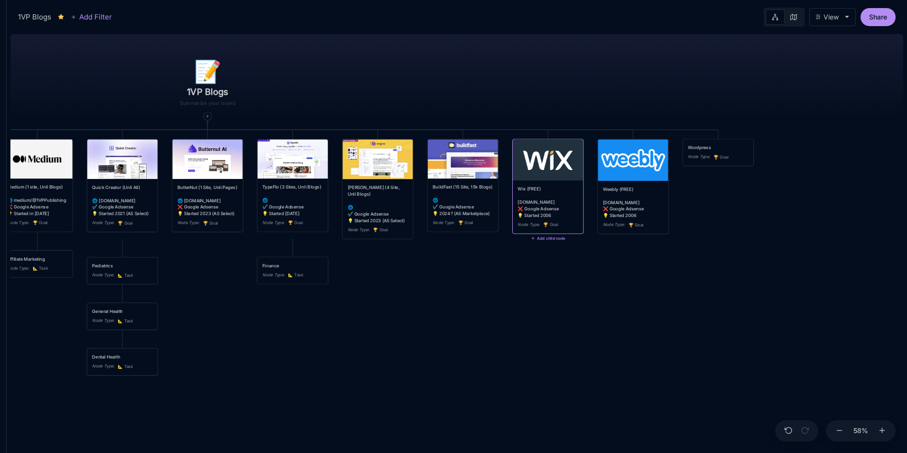
click at [563, 182] on div "Wix (FREE) [DOMAIN_NAME] ❌ Google Adsense 💡 Started 2006 Node Type : 🏆 Goal" at bounding box center [548, 186] width 70 height 94
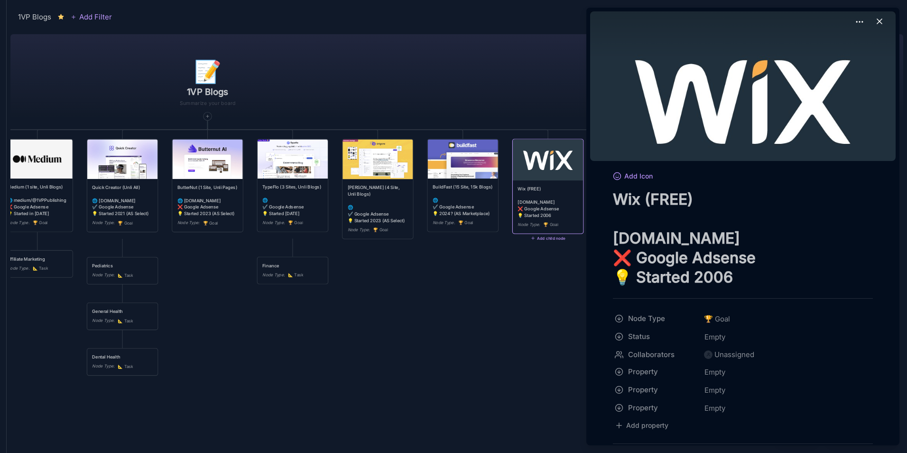
drag, startPoint x: 871, startPoint y: 238, endPoint x: 821, endPoint y: 241, distance: 49.4
click at [821, 241] on div "Add Icon Wix (FREE) [DOMAIN_NAME] ❌ Google Adsense 💡 Started 2006 Node Type 🏆 G…" at bounding box center [743, 421] width 306 height 502
drag, startPoint x: 818, startPoint y: 242, endPoint x: 853, endPoint y: 242, distance: 34.2
click at [853, 242] on textarea "Wix (FREE) [DOMAIN_NAME] ❌ Google Adsense 💡 Started 2006" at bounding box center [743, 237] width 260 height 97
type textarea "Wix (FREE) digitalwebpublishing.wixsite ❌ Google Adsense 💡 Started 2006"
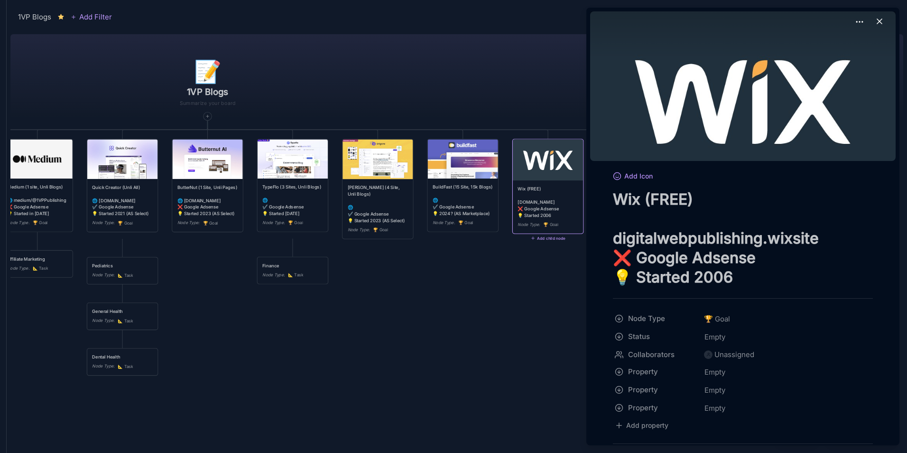
click at [517, 337] on div at bounding box center [453, 226] width 907 height 453
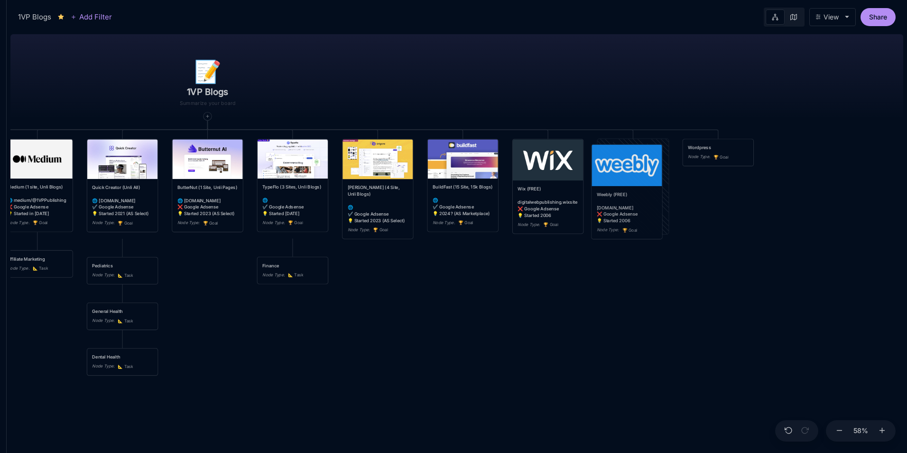
drag, startPoint x: 649, startPoint y: 150, endPoint x: 643, endPoint y: 155, distance: 7.4
click at [643, 155] on img at bounding box center [627, 166] width 70 height 42
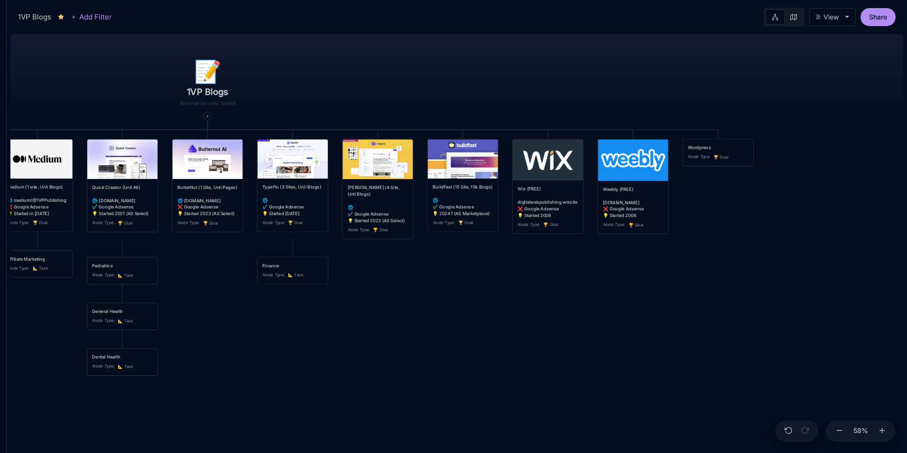
click at [685, 293] on div "📝 1VP Blogs Webstarts (Unli All) 🌐 [DOMAIN_NAME][URL] ✔️ Google Adsense 💡 Start…" at bounding box center [456, 241] width 893 height 422
click at [708, 149] on div "Wordpress" at bounding box center [718, 147] width 60 height 7
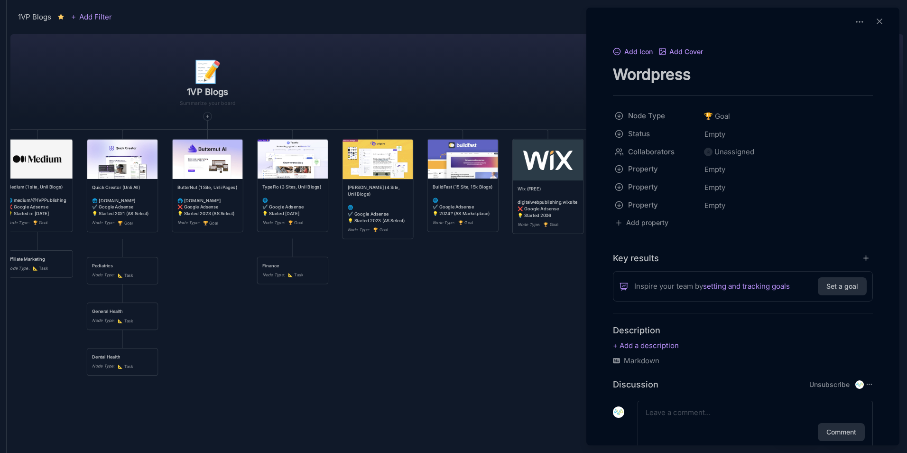
click at [708, 84] on textarea "Wordpress" at bounding box center [743, 74] width 260 height 19
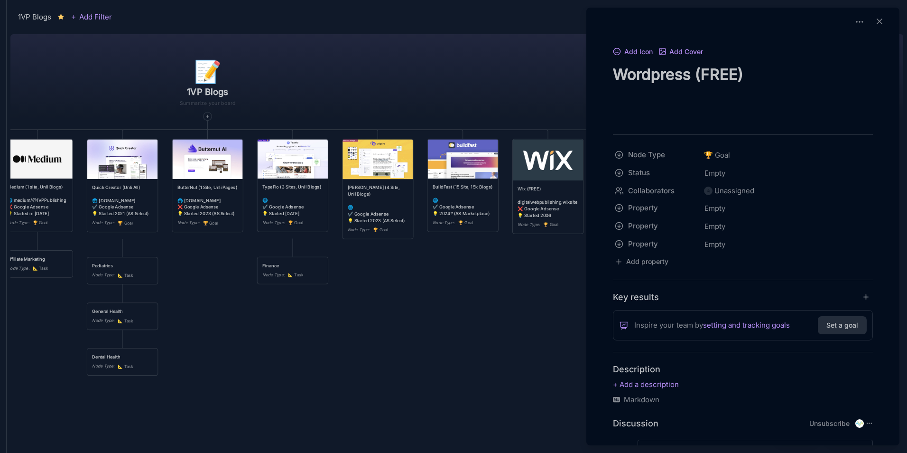
paste textarea "thedigitalpublishing.wordpress"
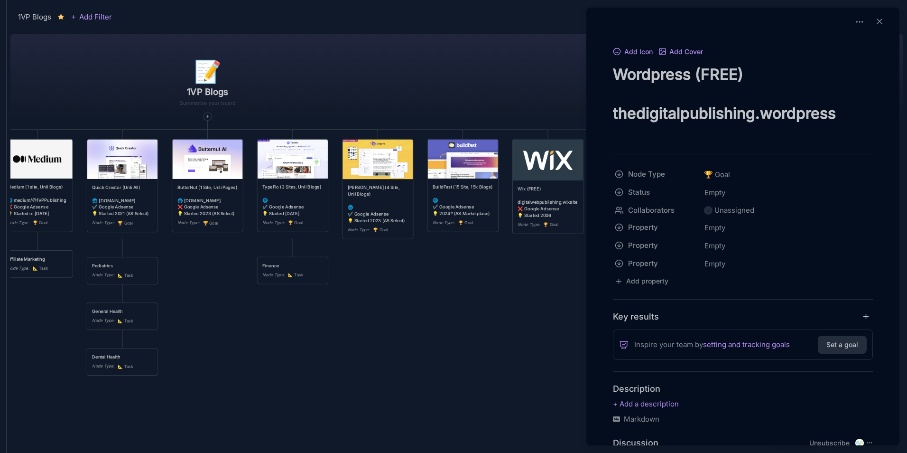
paste textarea "thedigitalpublishing.wordpress"
type textarea "Wordpress (FREE) thedigitalpublishing.wordpress"
click at [494, 312] on div at bounding box center [453, 226] width 907 height 453
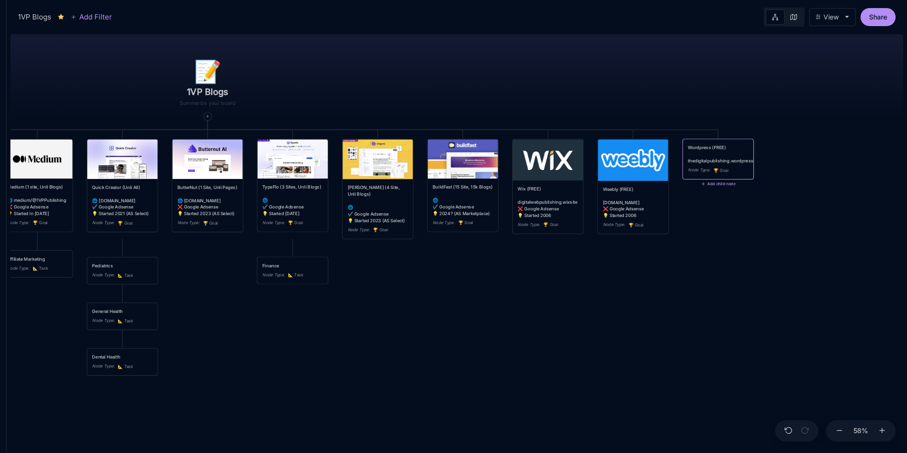
click at [714, 147] on div "Wordpress (FREE) thedigitalpublishing.wordpress" at bounding box center [718, 154] width 60 height 20
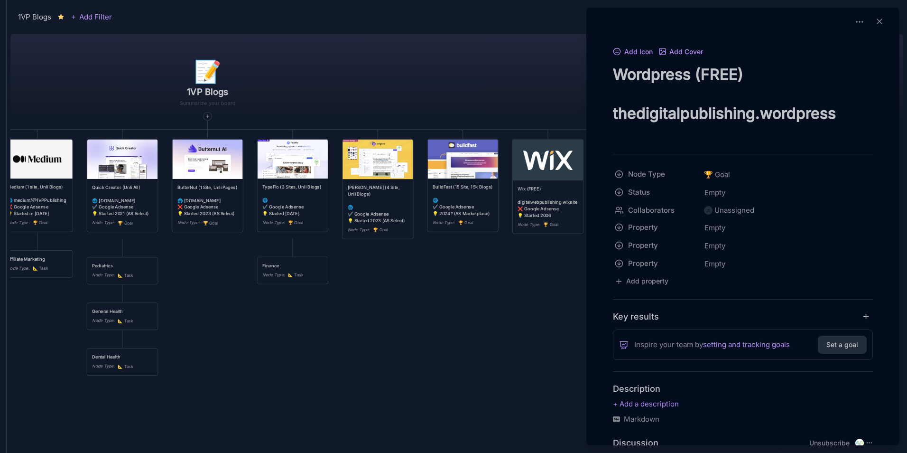
click at [521, 296] on div at bounding box center [453, 226] width 907 height 453
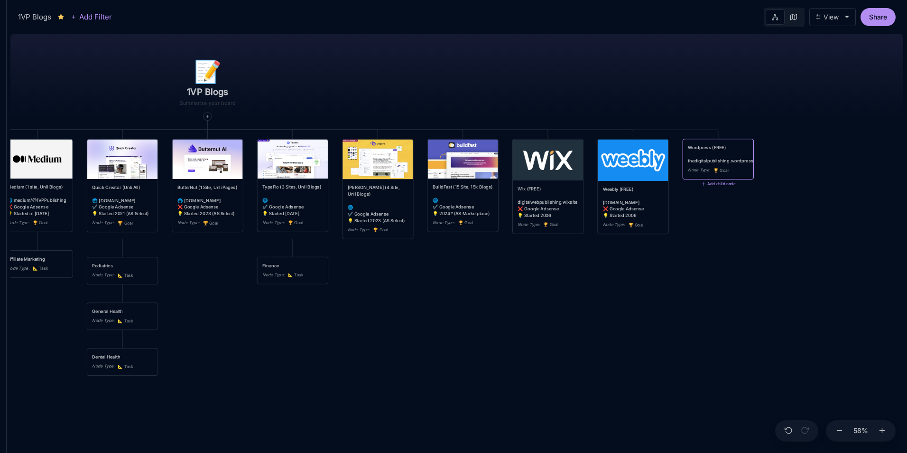
click at [554, 214] on div "Wix (FREE) digitalwebpublishing.wixsite ❌ Google Adsense 💡 Started 2006" at bounding box center [548, 202] width 60 height 33
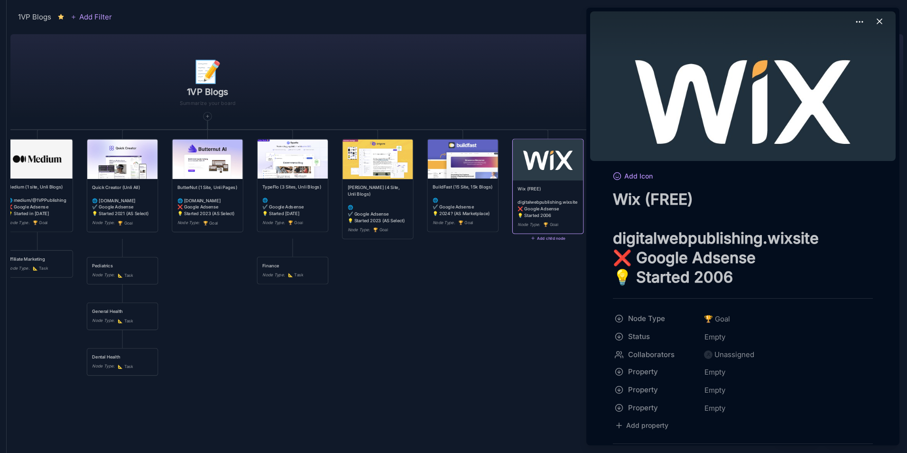
drag, startPoint x: 747, startPoint y: 279, endPoint x: 616, endPoint y: 261, distance: 131.6
click at [616, 261] on textarea "Wix (FREE) digitalwebpublishing.wixsite ❌ Google Adsense 💡 Started 2006" at bounding box center [743, 237] width 260 height 97
click at [566, 323] on div at bounding box center [453, 226] width 907 height 453
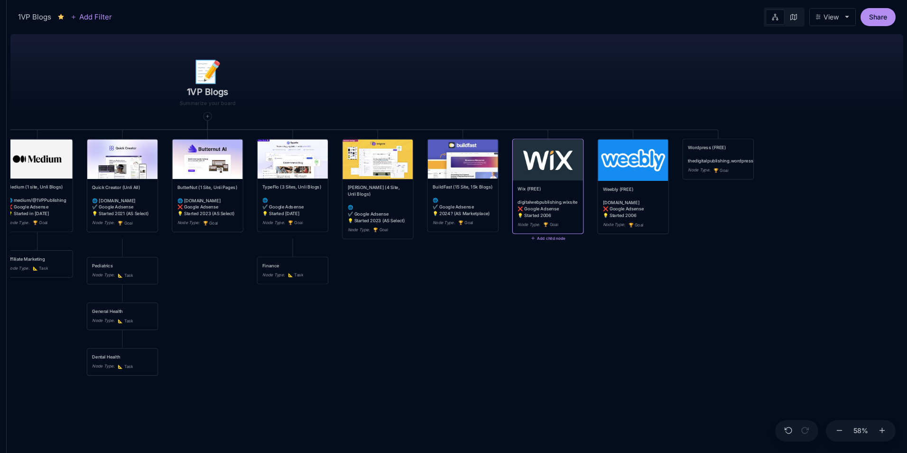
click at [724, 160] on div "Wordpress (FREE) thedigitalpublishing.wordpress" at bounding box center [718, 154] width 60 height 20
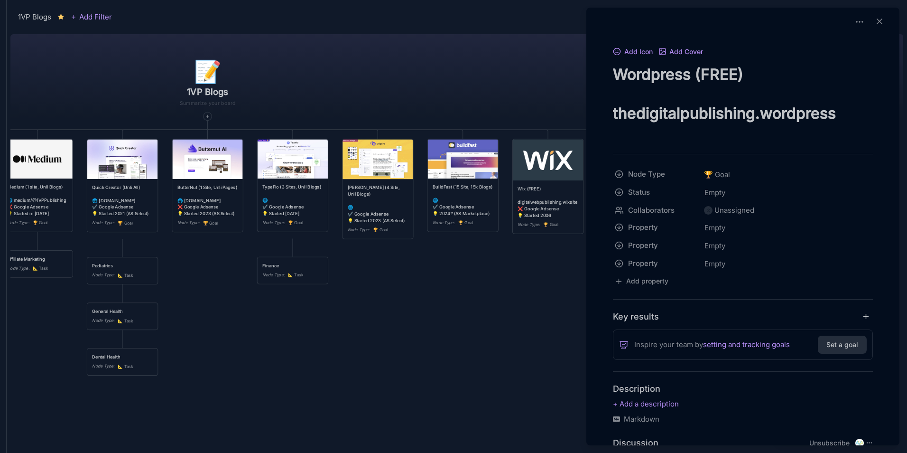
click at [838, 118] on textarea "Wordpress (FREE) thedigitalpublishing.wordpress" at bounding box center [743, 104] width 260 height 78
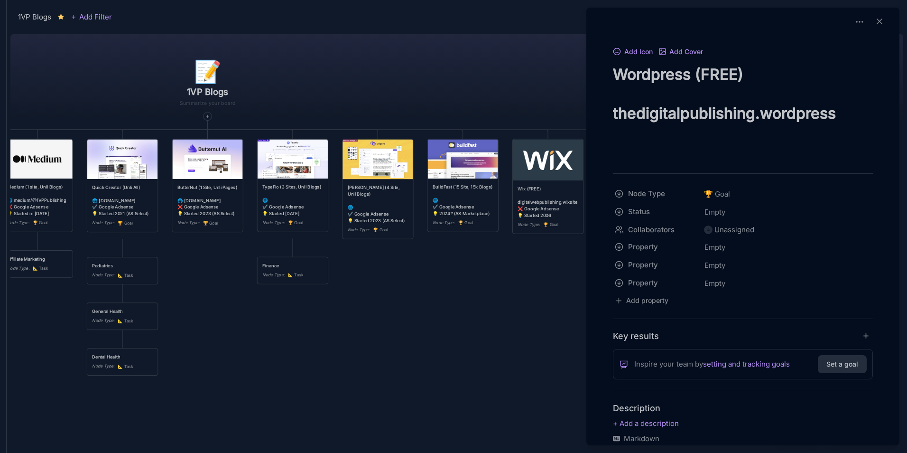
paste textarea "❌ Google Adsense 💡 Started 2006"
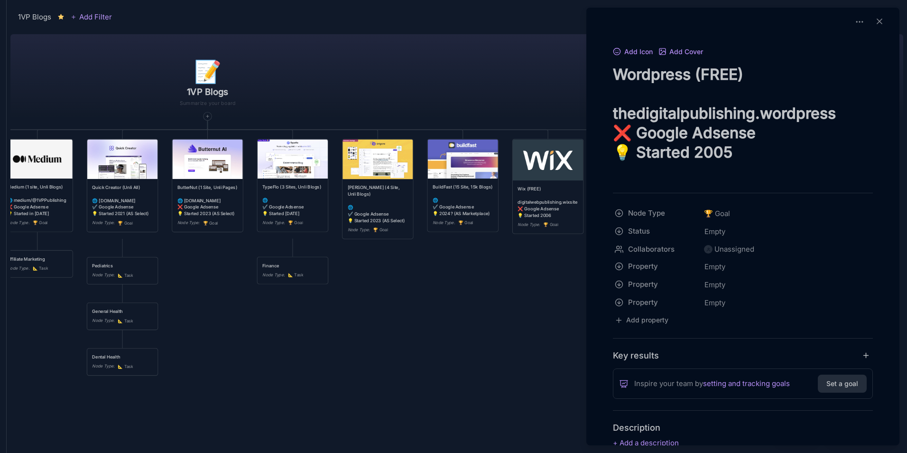
type textarea "Wordpress (FREE) thedigitalpublishing.wordpress ❌ Google Adsense 💡 Started 2005"
click at [506, 327] on div at bounding box center [453, 226] width 907 height 453
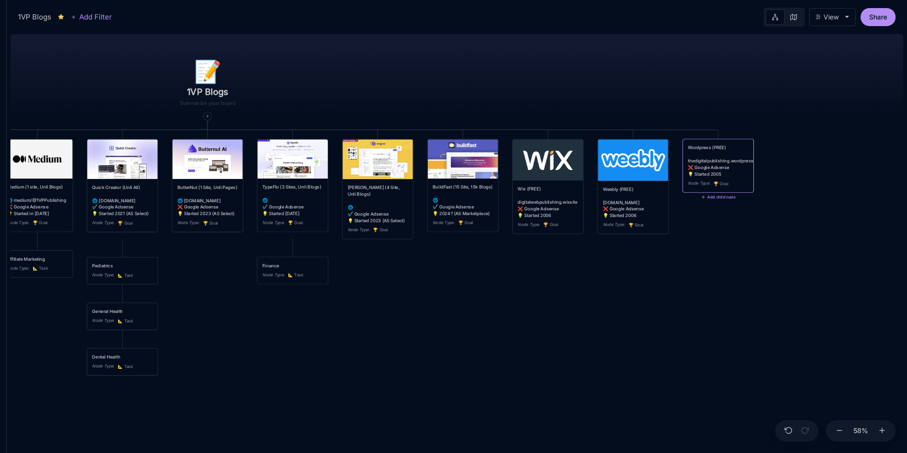
click at [706, 150] on div "Wordpress (FREE) thedigitalpublishing.wordpress ❌ Google Adsense 💡 Started 2005" at bounding box center [718, 160] width 60 height 33
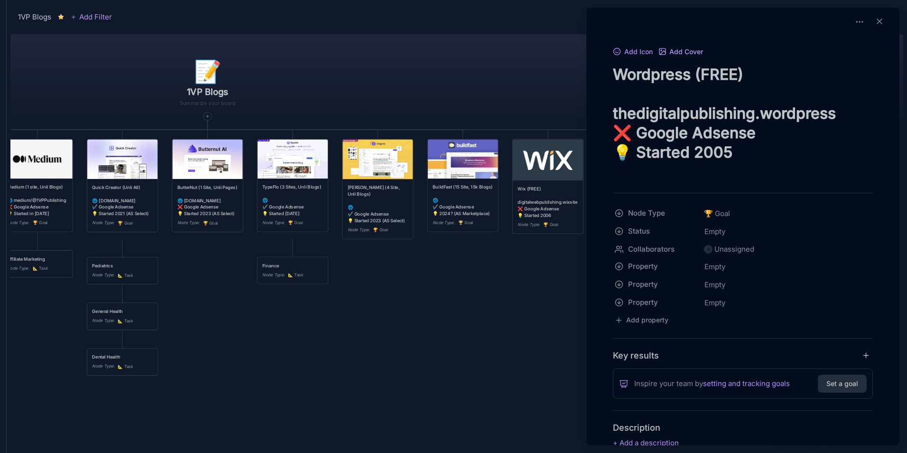
click at [686, 51] on button "Add Cover" at bounding box center [681, 52] width 45 height 9
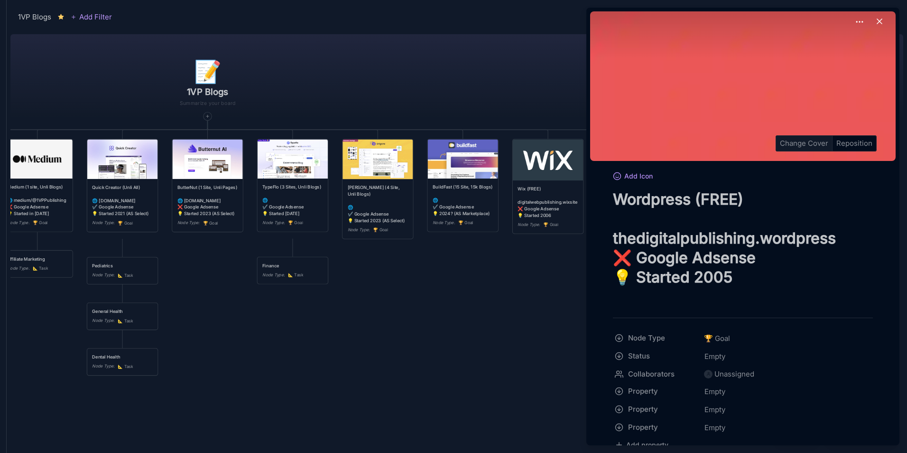
click at [808, 143] on div "Change Cover" at bounding box center [804, 143] width 56 height 15
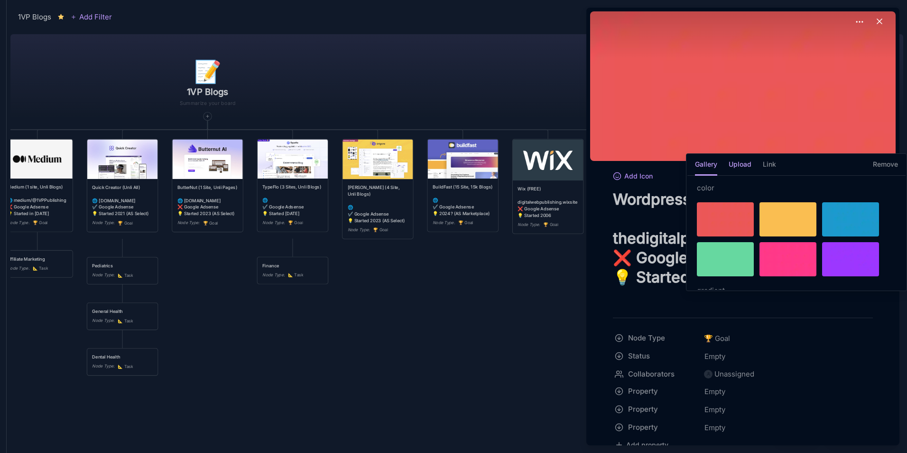
click at [749, 161] on h5 "Upload" at bounding box center [740, 167] width 23 height 17
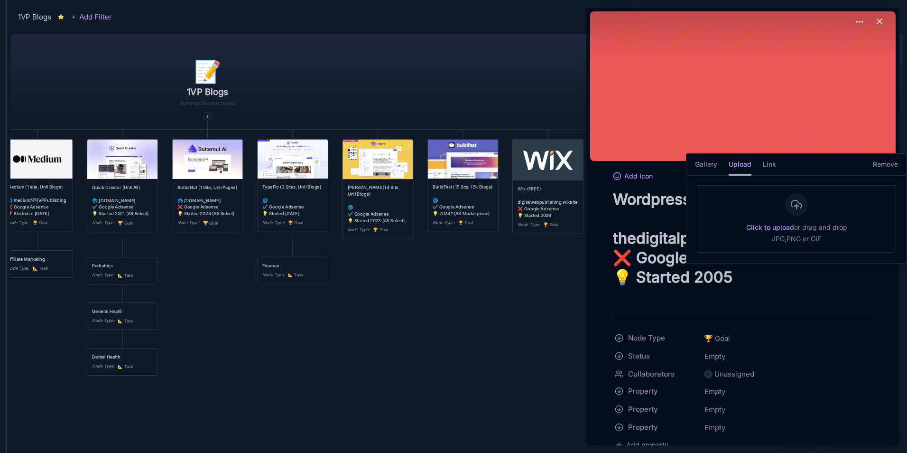
click at [798, 201] on icon at bounding box center [796, 203] width 10 height 7
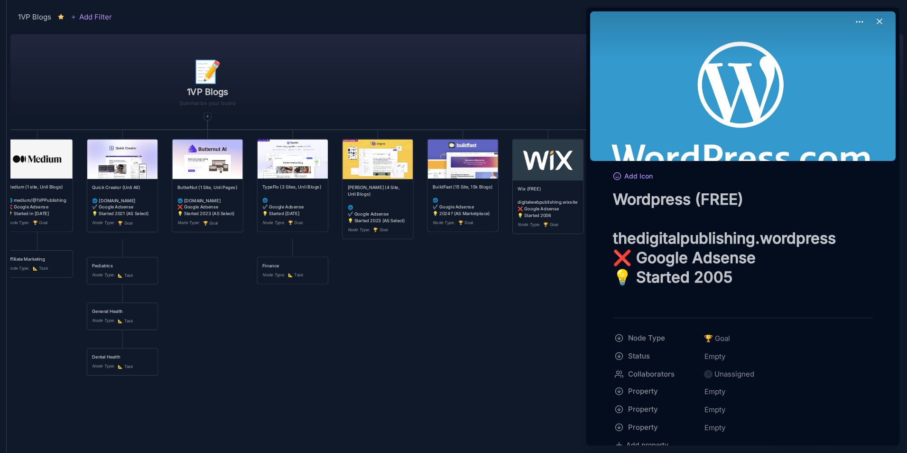
click at [878, 19] on line at bounding box center [879, 21] width 5 height 5
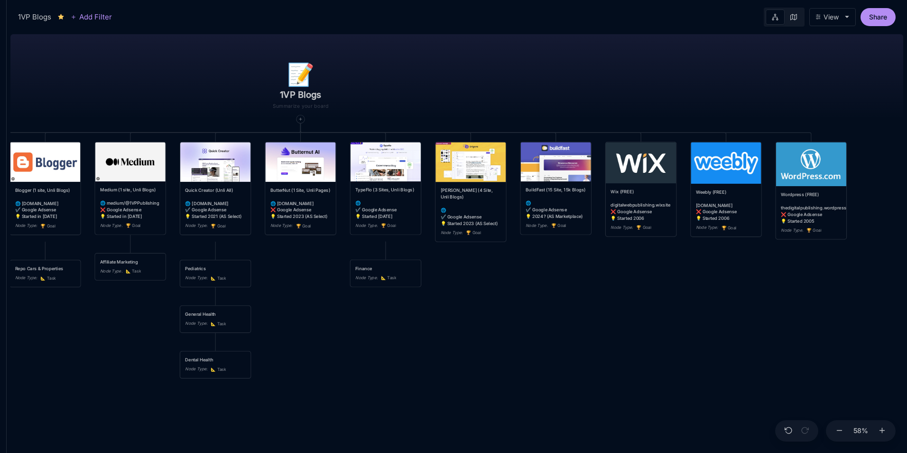
drag, startPoint x: 497, startPoint y: 315, endPoint x: 590, endPoint y: 318, distance: 93.0
click at [590, 318] on div "📝 1VP Blogs Webstarts (Unli All) 🌐 [DOMAIN_NAME][URL] ✔️ Google Adsense 💡 Start…" at bounding box center [456, 241] width 893 height 422
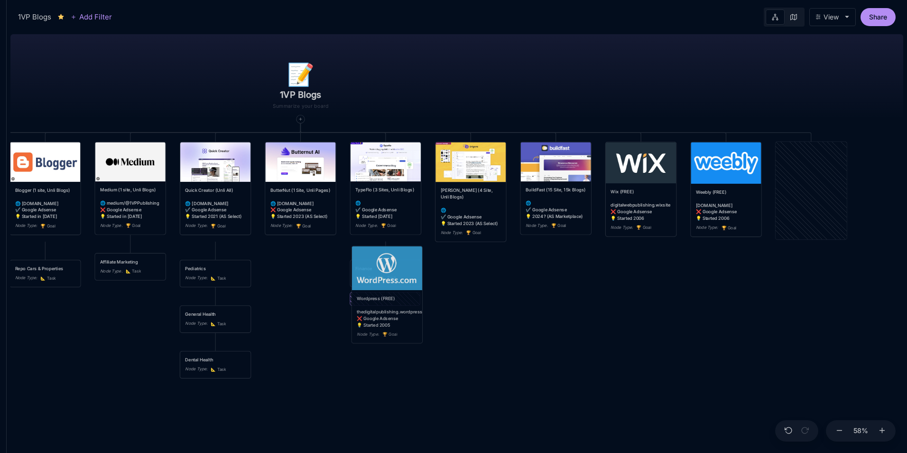
drag, startPoint x: 799, startPoint y: 151, endPoint x: 375, endPoint y: 255, distance: 436.7
click at [375, 255] on img at bounding box center [387, 268] width 70 height 44
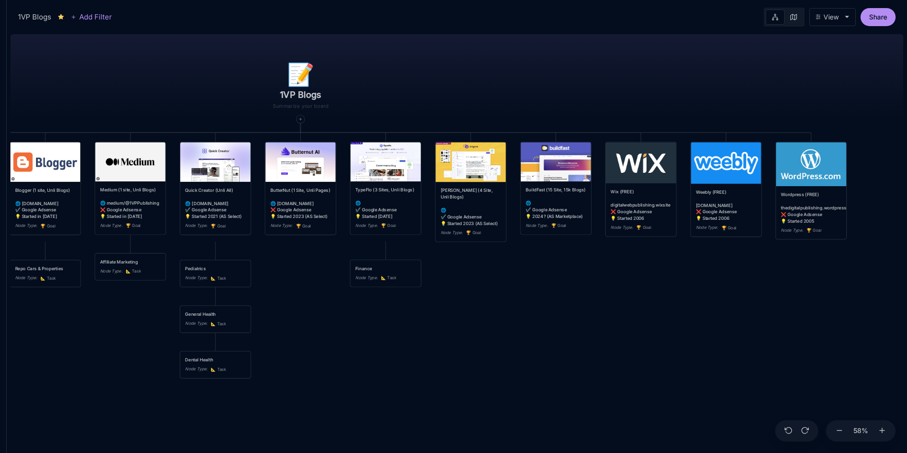
click at [602, 308] on div "📝 1VP Blogs Webstarts (Unli All) 🌐 [DOMAIN_NAME][URL] ✔️ Google Adsense 💡 Start…" at bounding box center [456, 241] width 893 height 422
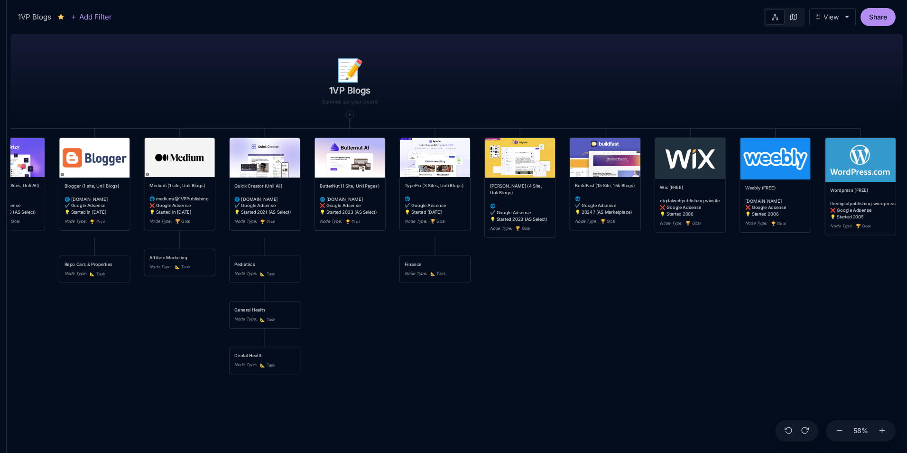
drag, startPoint x: 477, startPoint y: 343, endPoint x: 526, endPoint y: 339, distance: 49.6
click at [526, 339] on div "📝 1VP Blogs Webstarts (Unli All) 🌐 [DOMAIN_NAME][URL] ✔️ Google Adsense 💡 Start…" at bounding box center [456, 241] width 893 height 422
click at [838, 426] on icon at bounding box center [839, 430] width 9 height 9
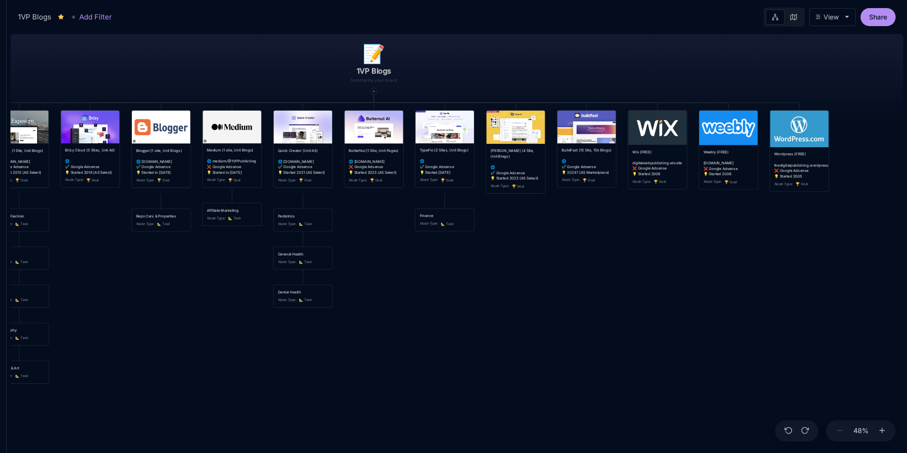
drag, startPoint x: 526, startPoint y: 354, endPoint x: 532, endPoint y: 310, distance: 45.0
click at [532, 310] on div "📝 1VP Blogs Webstarts (Unli All) 🌐 [DOMAIN_NAME][URL] ✔️ Google Adsense 💡 Start…" at bounding box center [456, 241] width 893 height 422
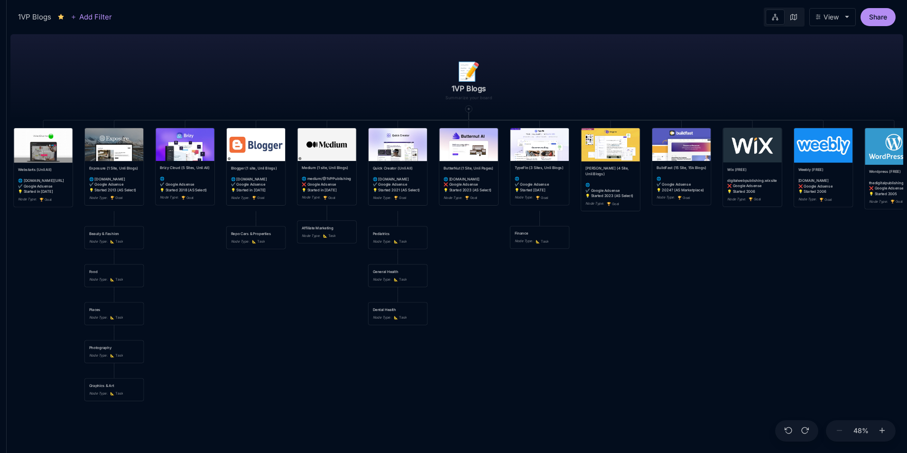
drag, startPoint x: 280, startPoint y: 60, endPoint x: 375, endPoint y: 78, distance: 96.5
click at [375, 78] on div "📝 1VP Blogs Webstarts (Unli All) 🌐 [DOMAIN_NAME][URL] ✔️ Google Adsense 💡 Start…" at bounding box center [456, 241] width 893 height 422
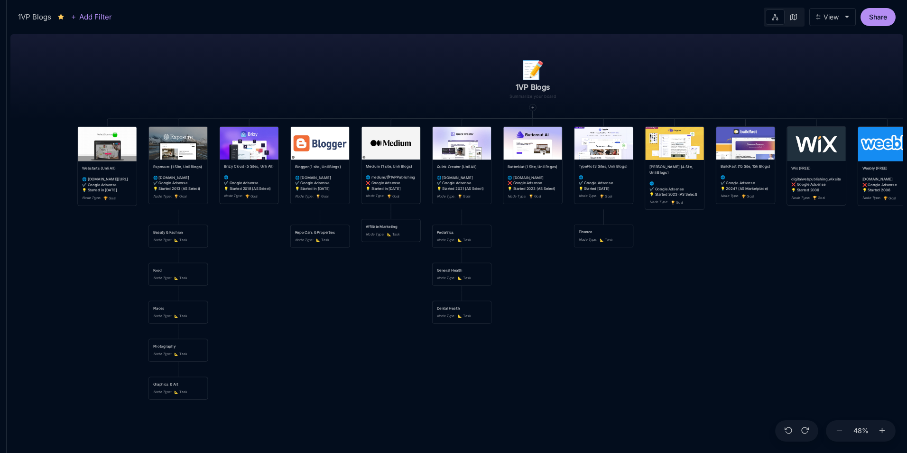
drag, startPoint x: 719, startPoint y: 322, endPoint x: 783, endPoint y: 321, distance: 64.1
click at [783, 321] on div "📝 1VP Blogs Webstarts (Unli All) 🌐 [DOMAIN_NAME][URL] ✔️ Google Adsense 💡 Start…" at bounding box center [456, 241] width 893 height 422
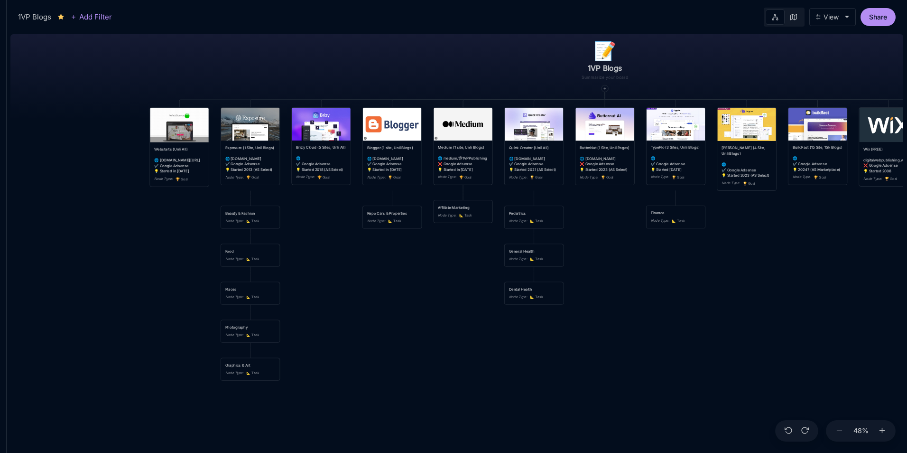
drag, startPoint x: 710, startPoint y: 307, endPoint x: 782, endPoint y: 288, distance: 74.6
click at [782, 288] on div "📝 1VP Blogs Webstarts (Unli All) 🌐 [DOMAIN_NAME][URL] ✔️ Google Adsense 💡 Start…" at bounding box center [456, 241] width 893 height 422
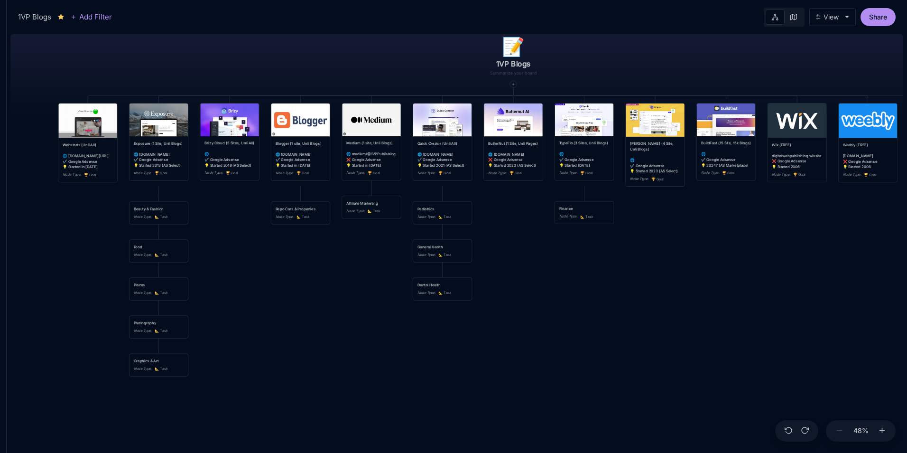
drag, startPoint x: 676, startPoint y: 271, endPoint x: 584, endPoint y: 267, distance: 91.7
click at [584, 267] on div "📝 1VP Blogs Webstarts (Unli All) 🌐 [DOMAIN_NAME][URL] ✔️ Google Adsense 💡 Start…" at bounding box center [456, 241] width 893 height 422
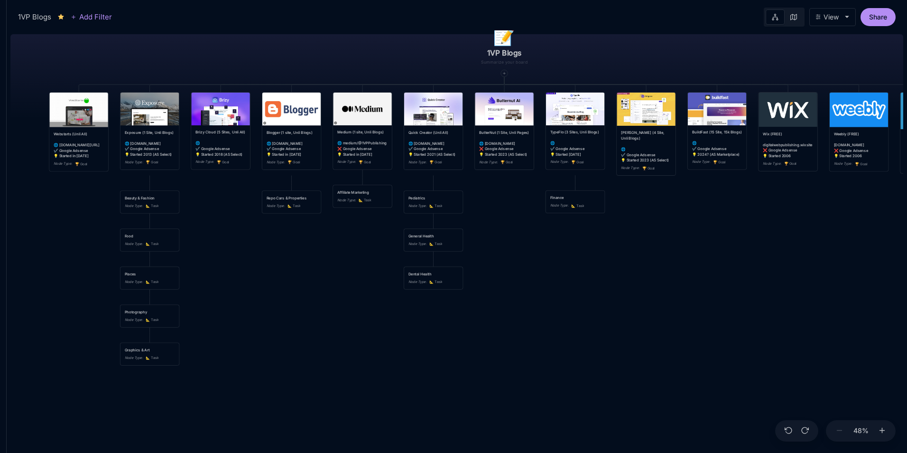
drag, startPoint x: 684, startPoint y: 312, endPoint x: 675, endPoint y: 301, distance: 14.8
click at [675, 301] on div "📝 1VP Blogs Webstarts (Unli All) 🌐 [DOMAIN_NAME][URL] ✔️ Google Adsense 💡 Start…" at bounding box center [456, 241] width 893 height 422
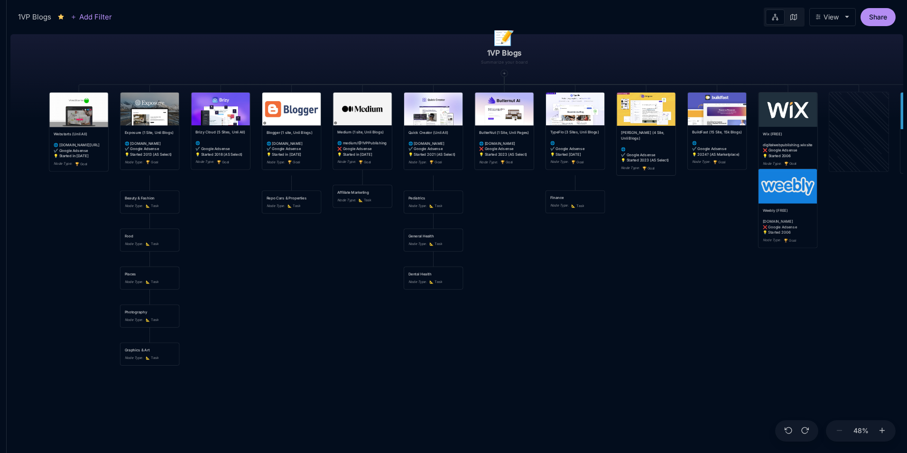
drag, startPoint x: 852, startPoint y: 109, endPoint x: 780, endPoint y: 179, distance: 100.0
click at [780, 179] on img at bounding box center [788, 186] width 58 height 35
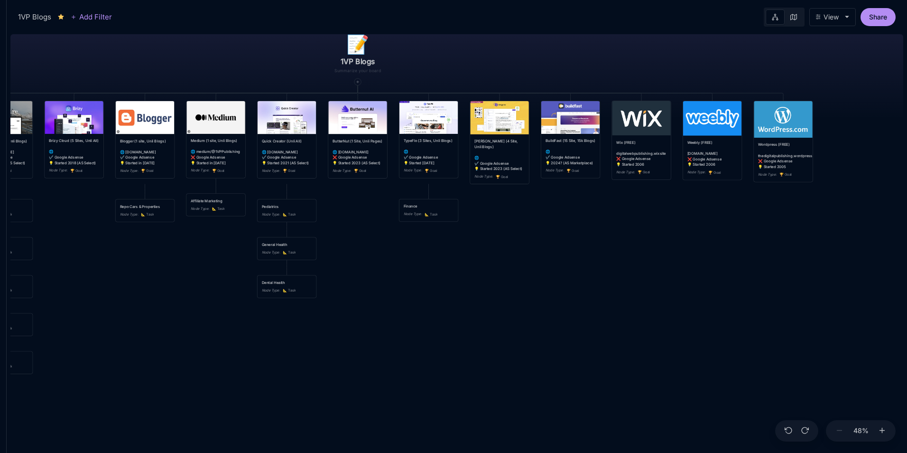
drag, startPoint x: 836, startPoint y: 218, endPoint x: 686, endPoint y: 228, distance: 151.2
click at [686, 228] on div "📝 1VP Blogs Webstarts (Unli All) 🌐 [DOMAIN_NAME][URL] ✔️ Google Adsense 💡 Start…" at bounding box center [456, 241] width 893 height 422
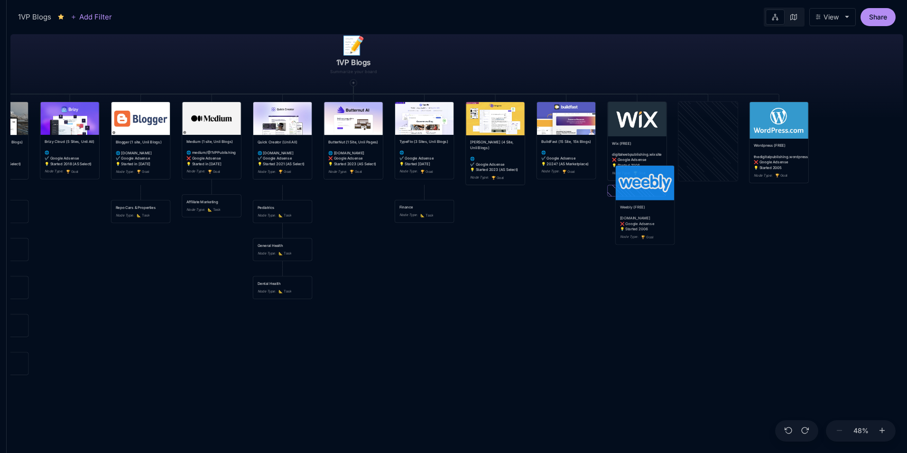
drag, startPoint x: 708, startPoint y: 109, endPoint x: 645, endPoint y: 173, distance: 89.6
click at [645, 173] on img at bounding box center [645, 183] width 58 height 35
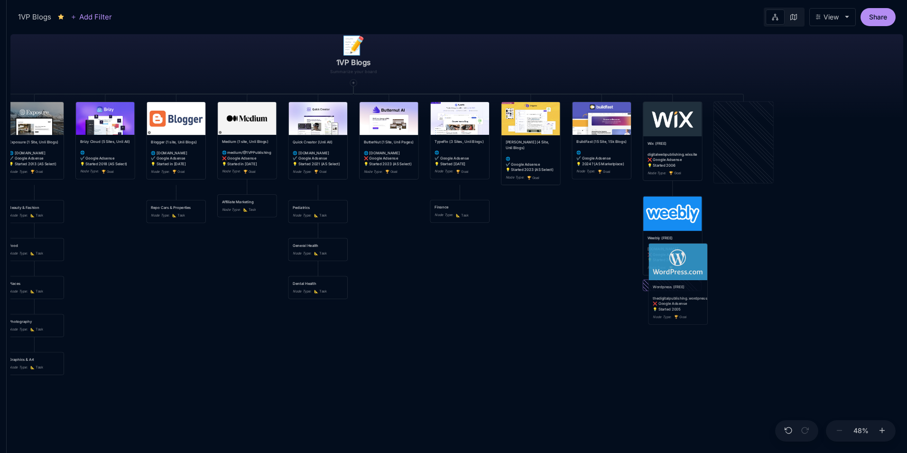
drag, startPoint x: 736, startPoint y: 112, endPoint x: 670, endPoint y: 253, distance: 155.8
click at [670, 253] on img at bounding box center [678, 261] width 58 height 37
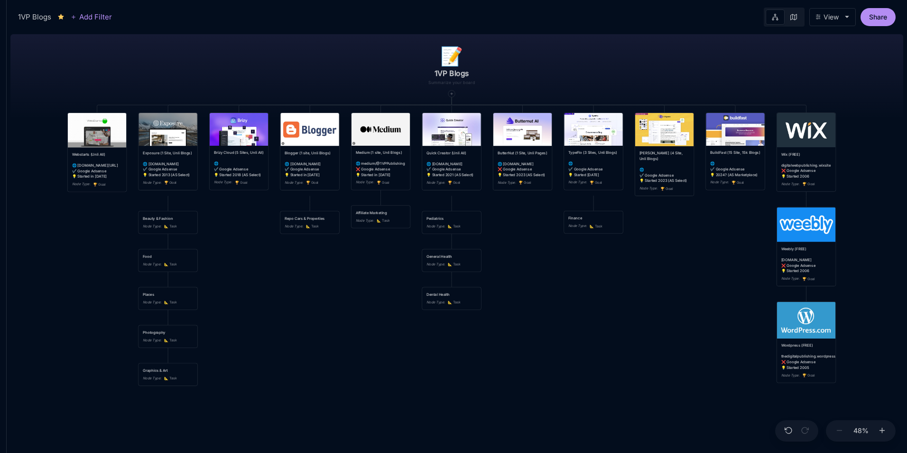
drag, startPoint x: 597, startPoint y: 261, endPoint x: 666, endPoint y: 280, distance: 70.9
click at [666, 280] on div "📝 1VP Blogs Webstarts (Unli All) 🌐 [DOMAIN_NAME][URL] ✔️ Google Adsense 💡 Start…" at bounding box center [456, 241] width 893 height 422
